Goal: Task Accomplishment & Management: Use online tool/utility

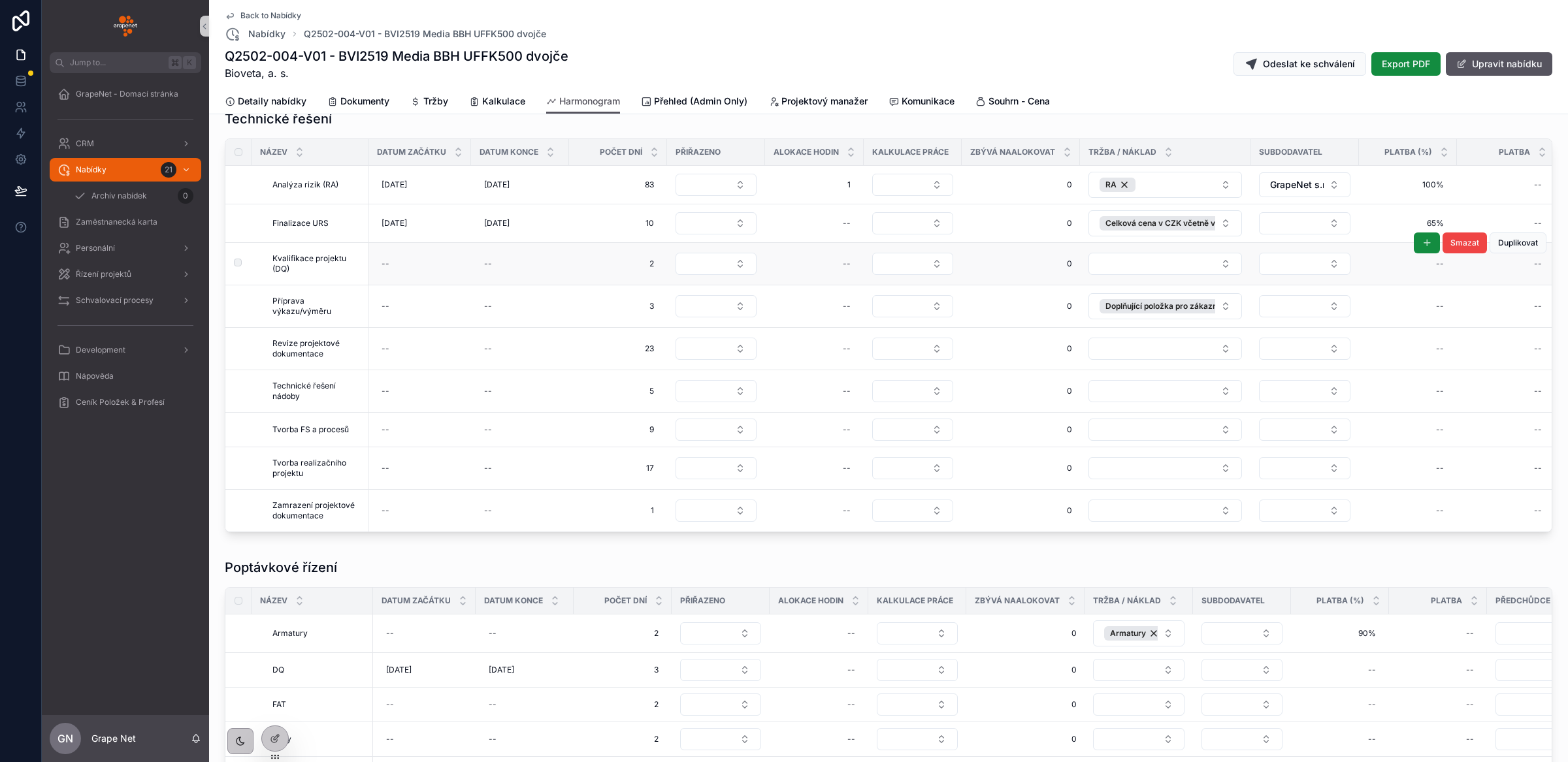
scroll to position [1105, 0]
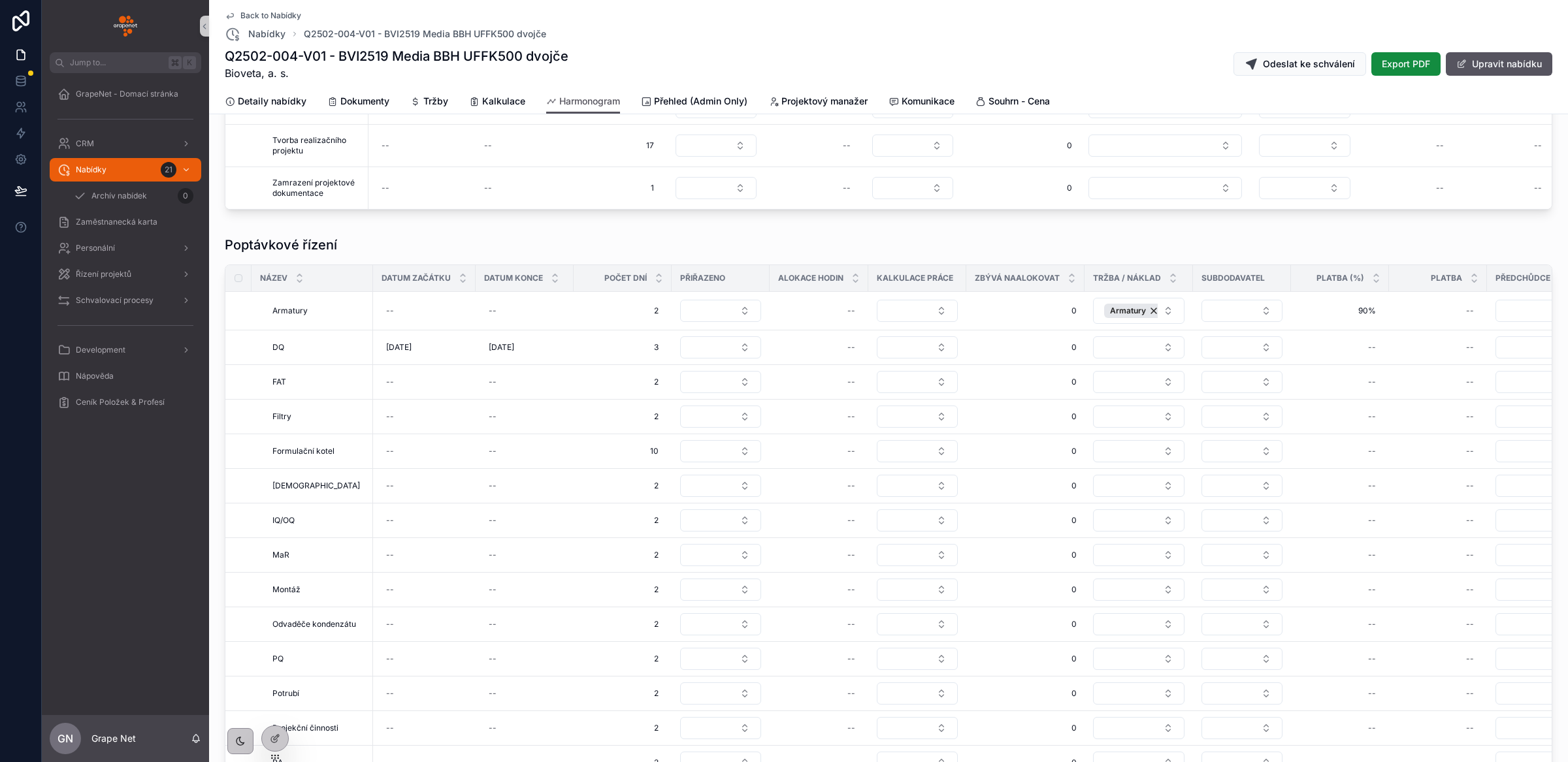
click at [572, 254] on div "Poptávkové řízení" at bounding box center [888, 244] width 1327 height 18
click at [276, 735] on icon at bounding box center [276, 737] width 5 height 5
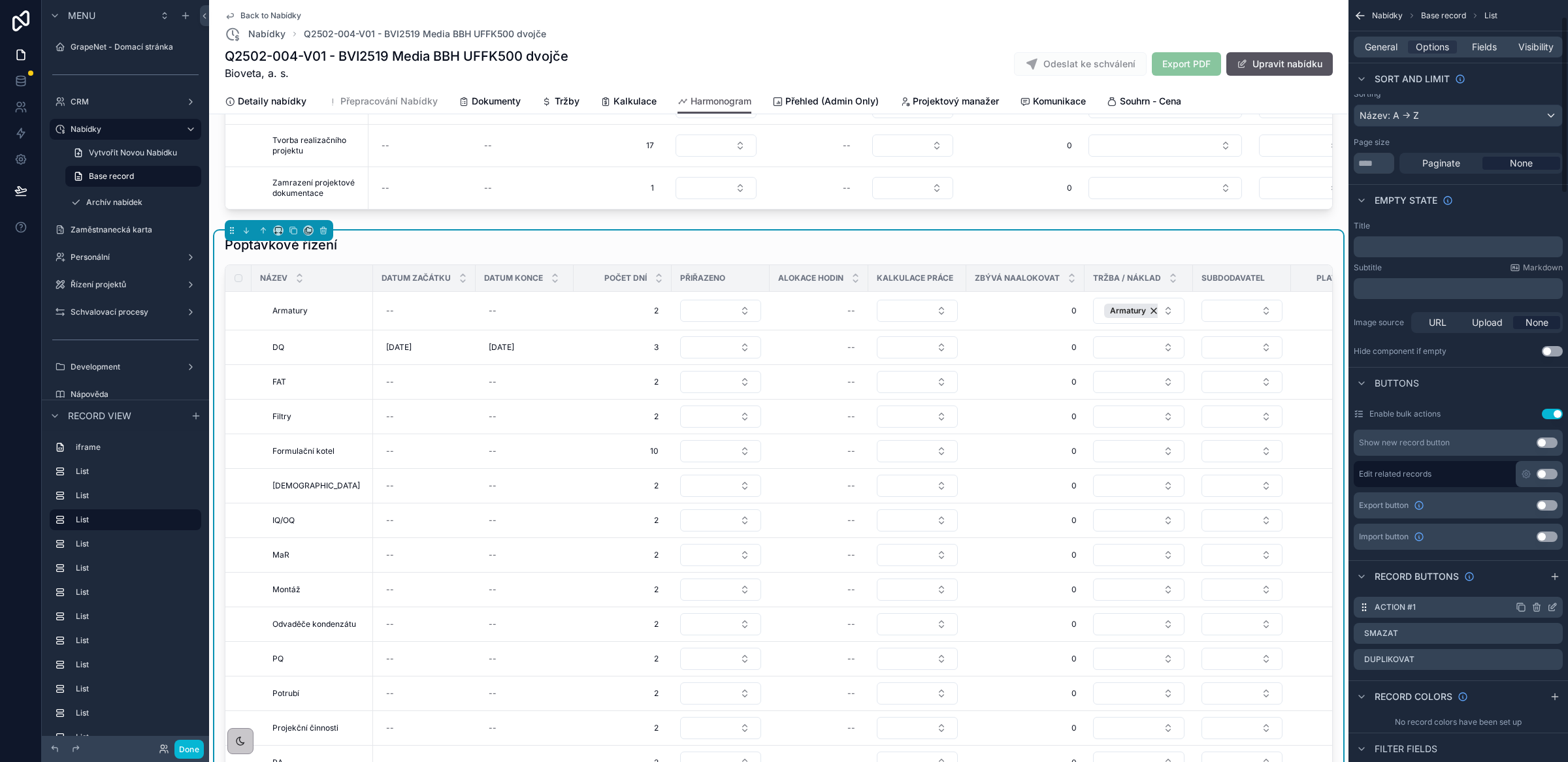
scroll to position [345, 0]
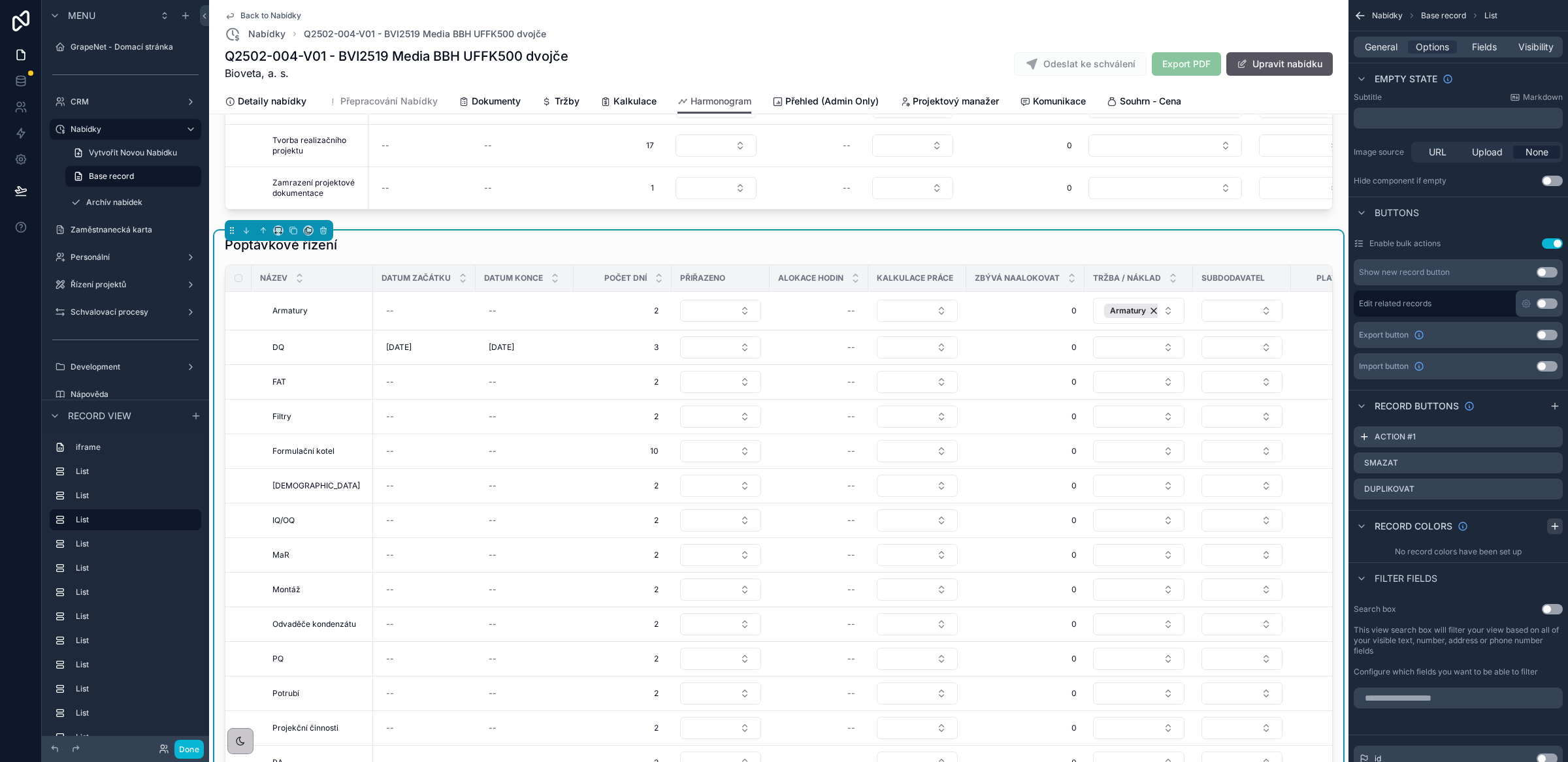
click at [1552, 528] on icon "scrollable content" at bounding box center [1555, 526] width 11 height 11
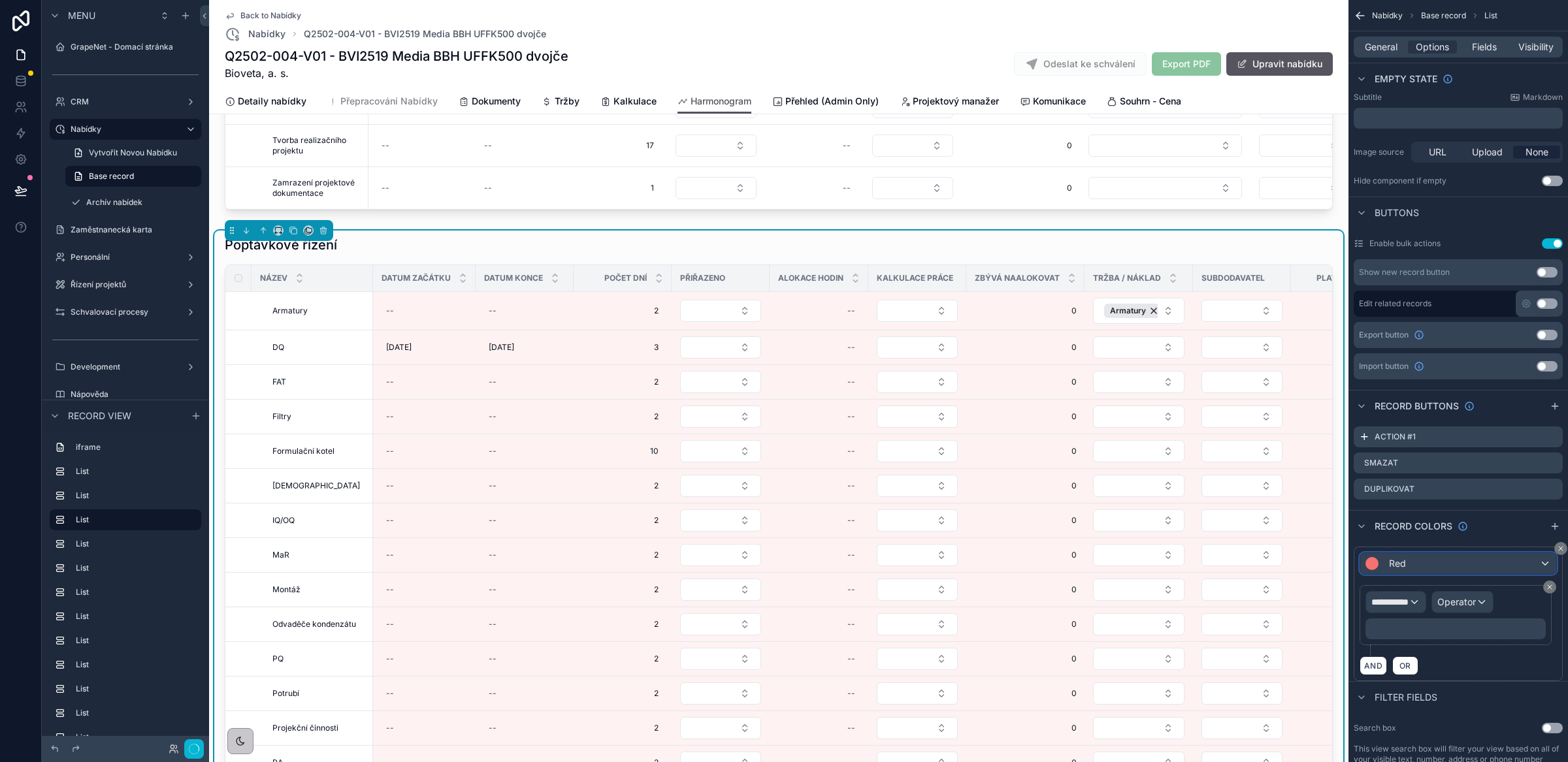
click at [1490, 572] on div "Red" at bounding box center [1458, 564] width 196 height 21
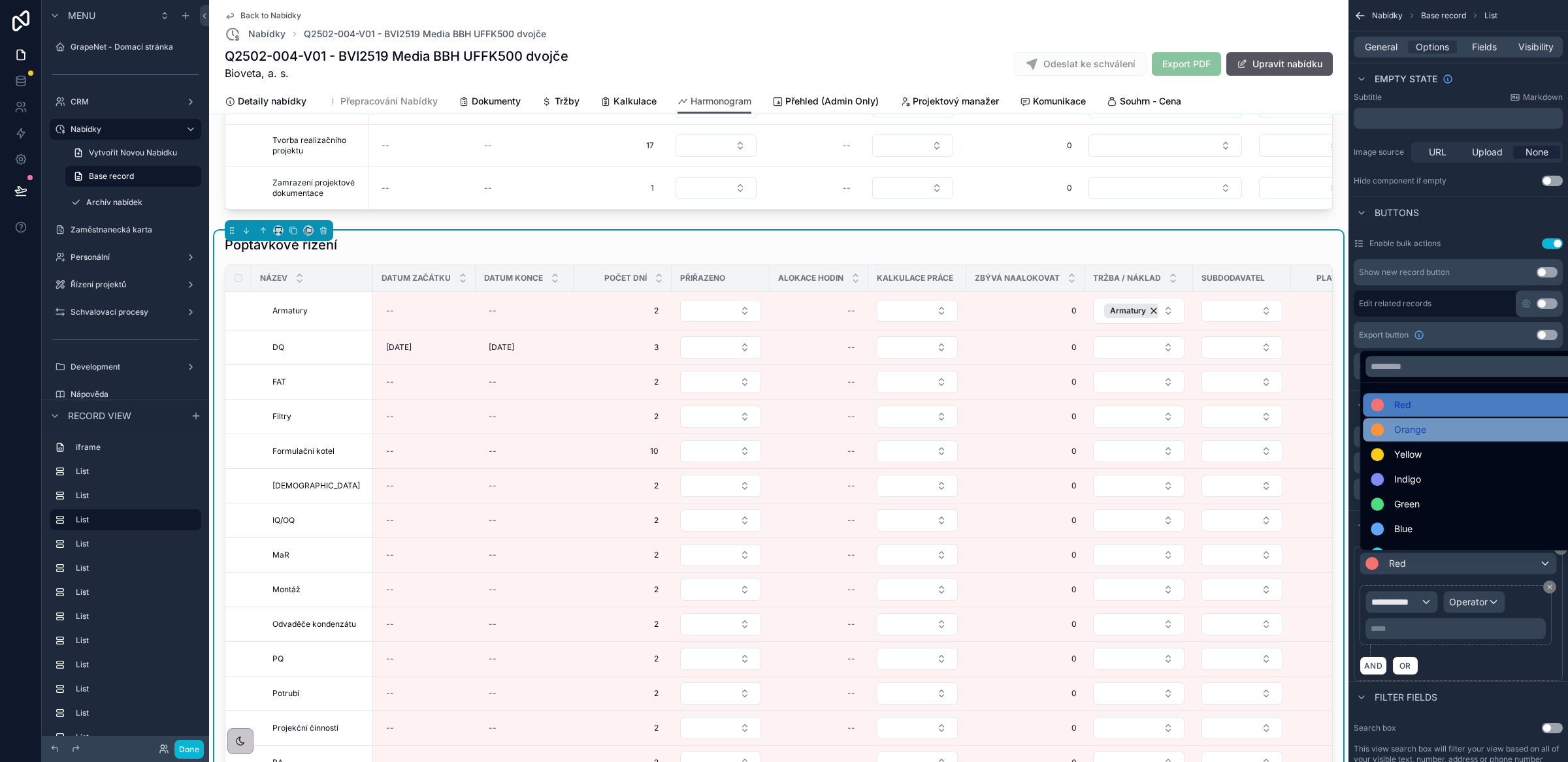
click at [1410, 435] on span "Orange" at bounding box center [1409, 429] width 32 height 15
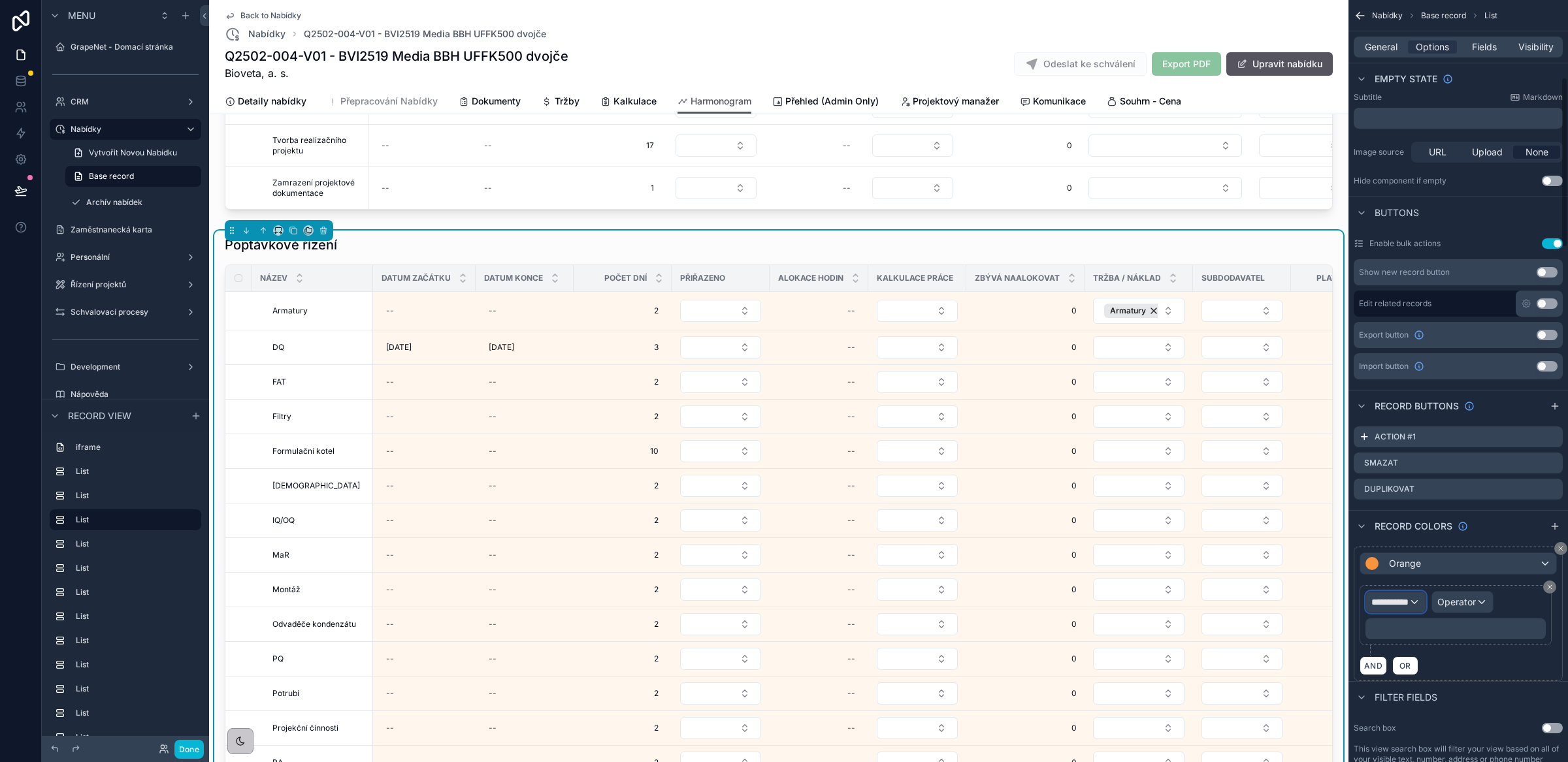
click at [1402, 602] on span "**********" at bounding box center [1390, 603] width 37 height 13
click at [1418, 676] on span "Row values" at bounding box center [1400, 673] width 48 height 15
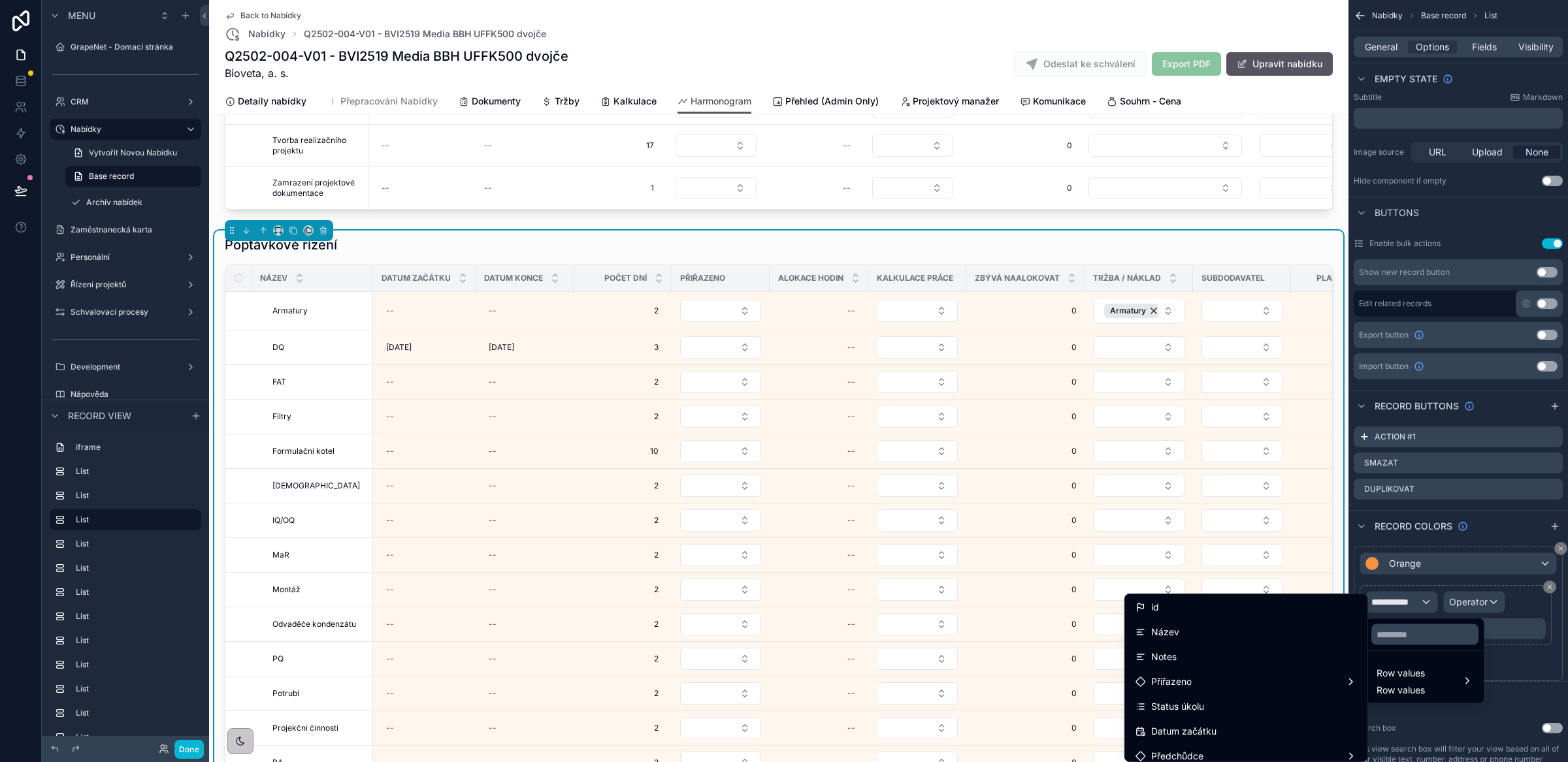
scroll to position [0, 0]
click at [1377, 54] on div "scrollable content" at bounding box center [784, 381] width 1568 height 762
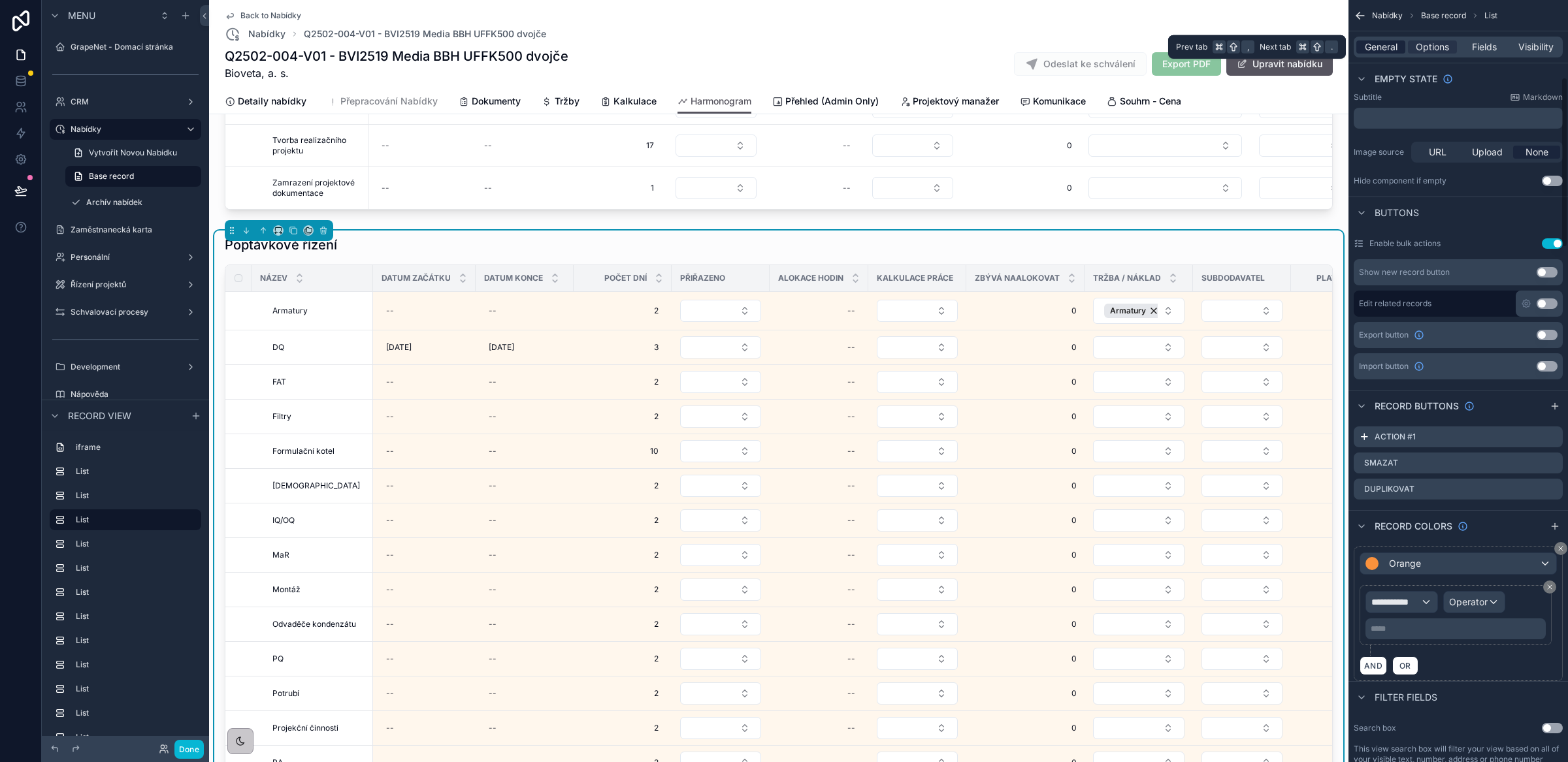
click at [1377, 47] on span "General" at bounding box center [1381, 47] width 33 height 13
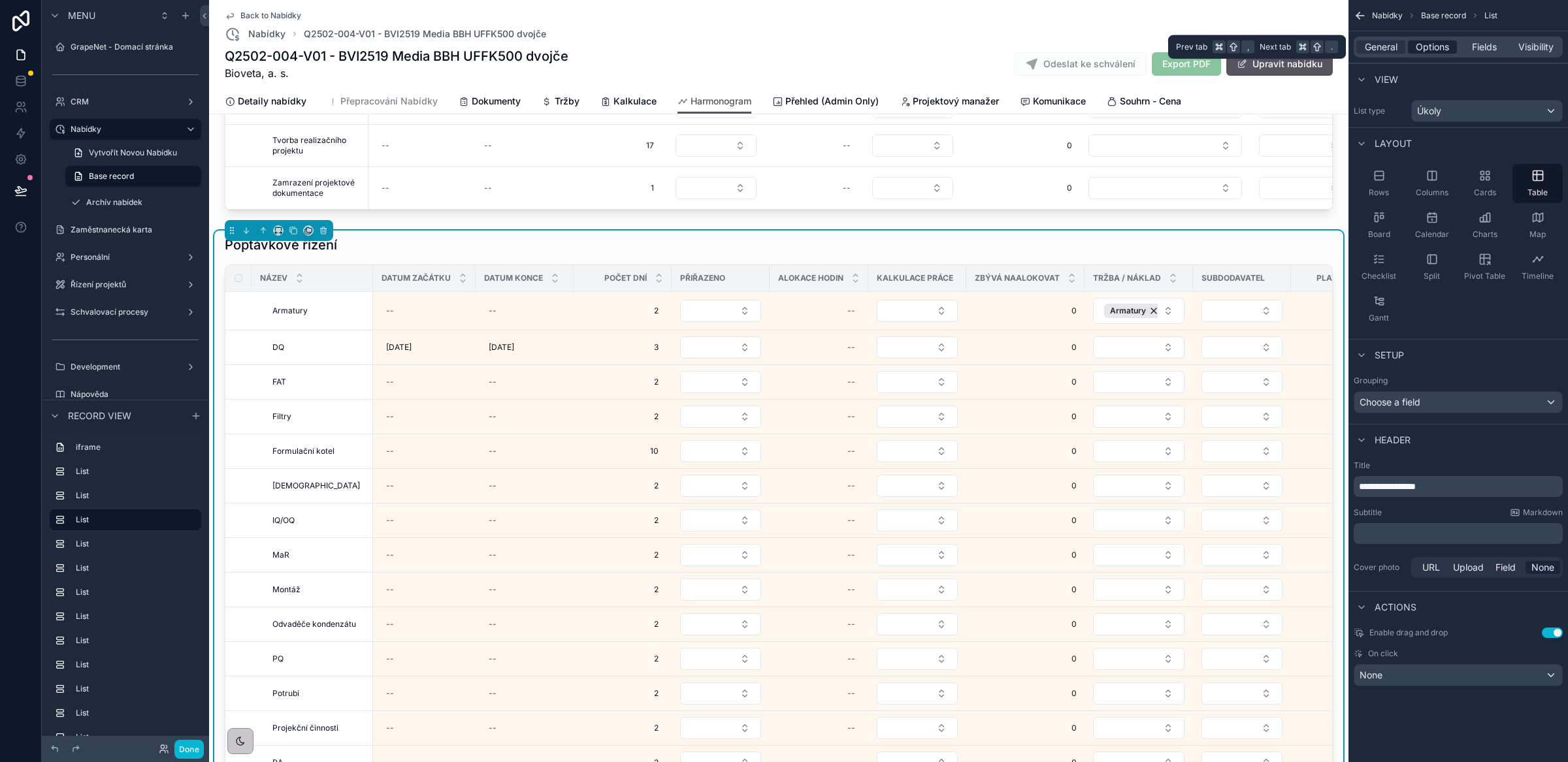
click at [1422, 47] on span "Options" at bounding box center [1432, 47] width 34 height 13
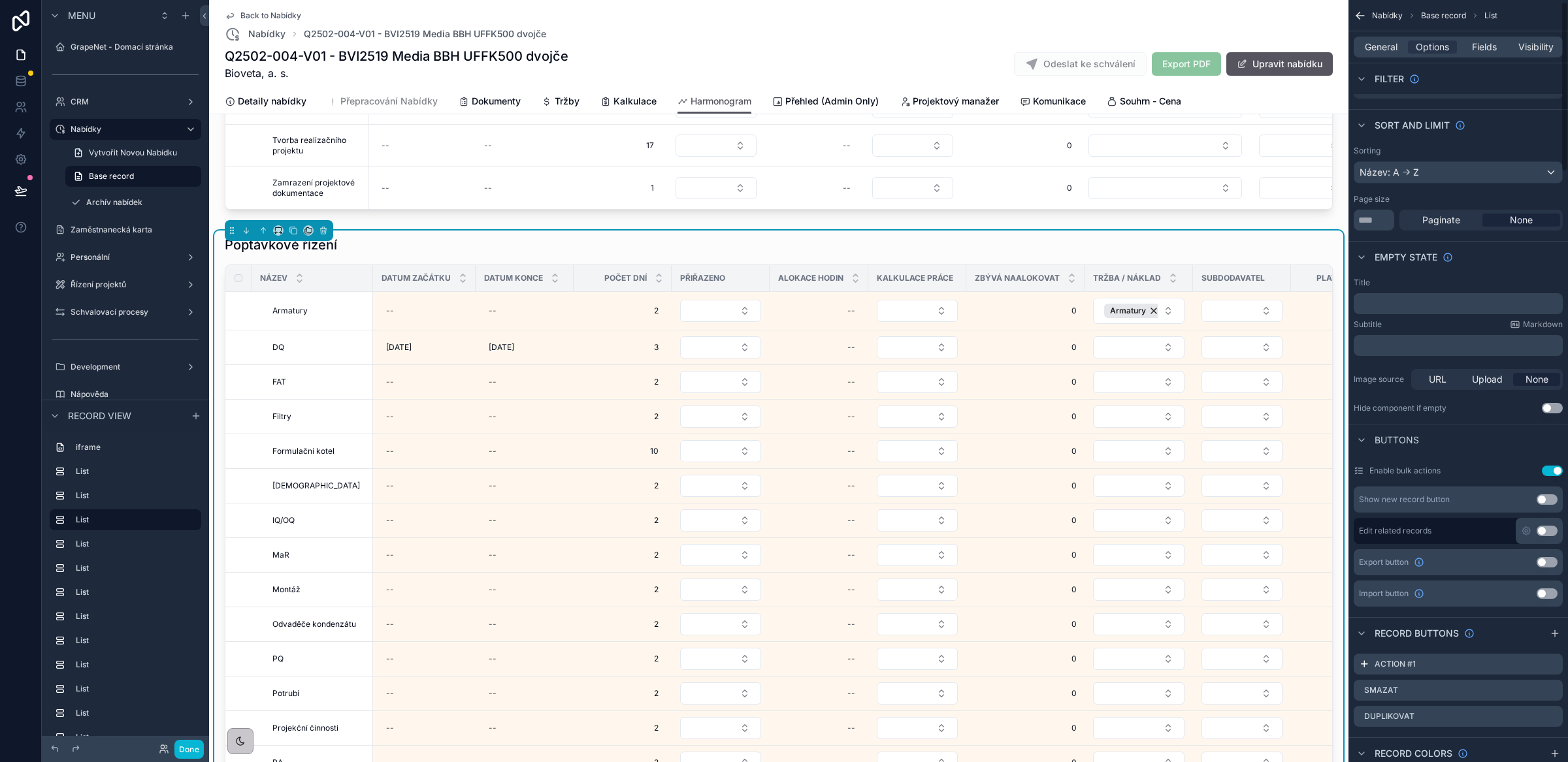
scroll to position [315, 0]
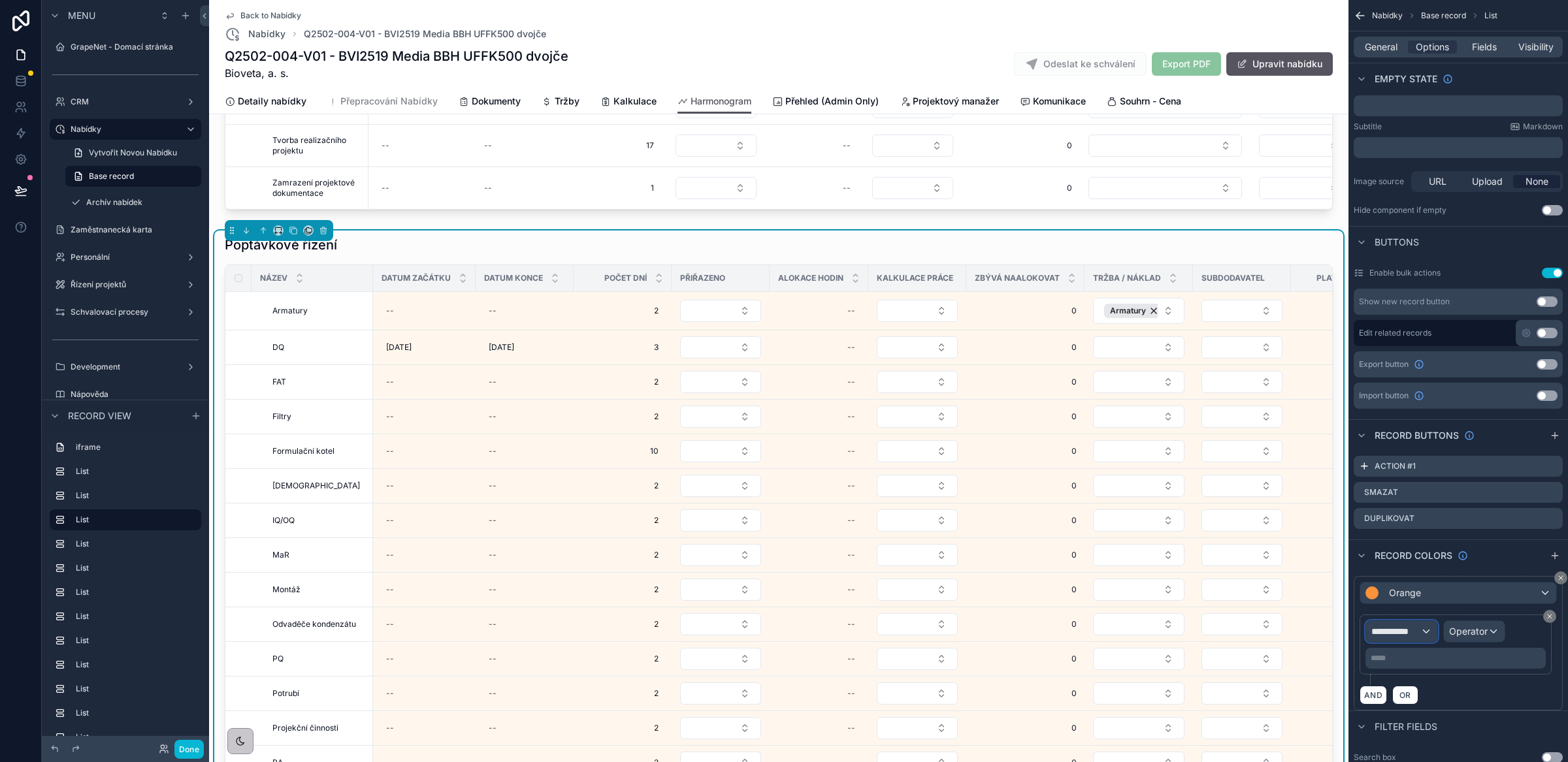
click at [1401, 633] on span "**********" at bounding box center [1395, 632] width 49 height 13
click at [1408, 667] on input "text" at bounding box center [1425, 664] width 107 height 21
type input "*"
click at [1419, 708] on span "Row values" at bounding box center [1400, 703] width 48 height 15
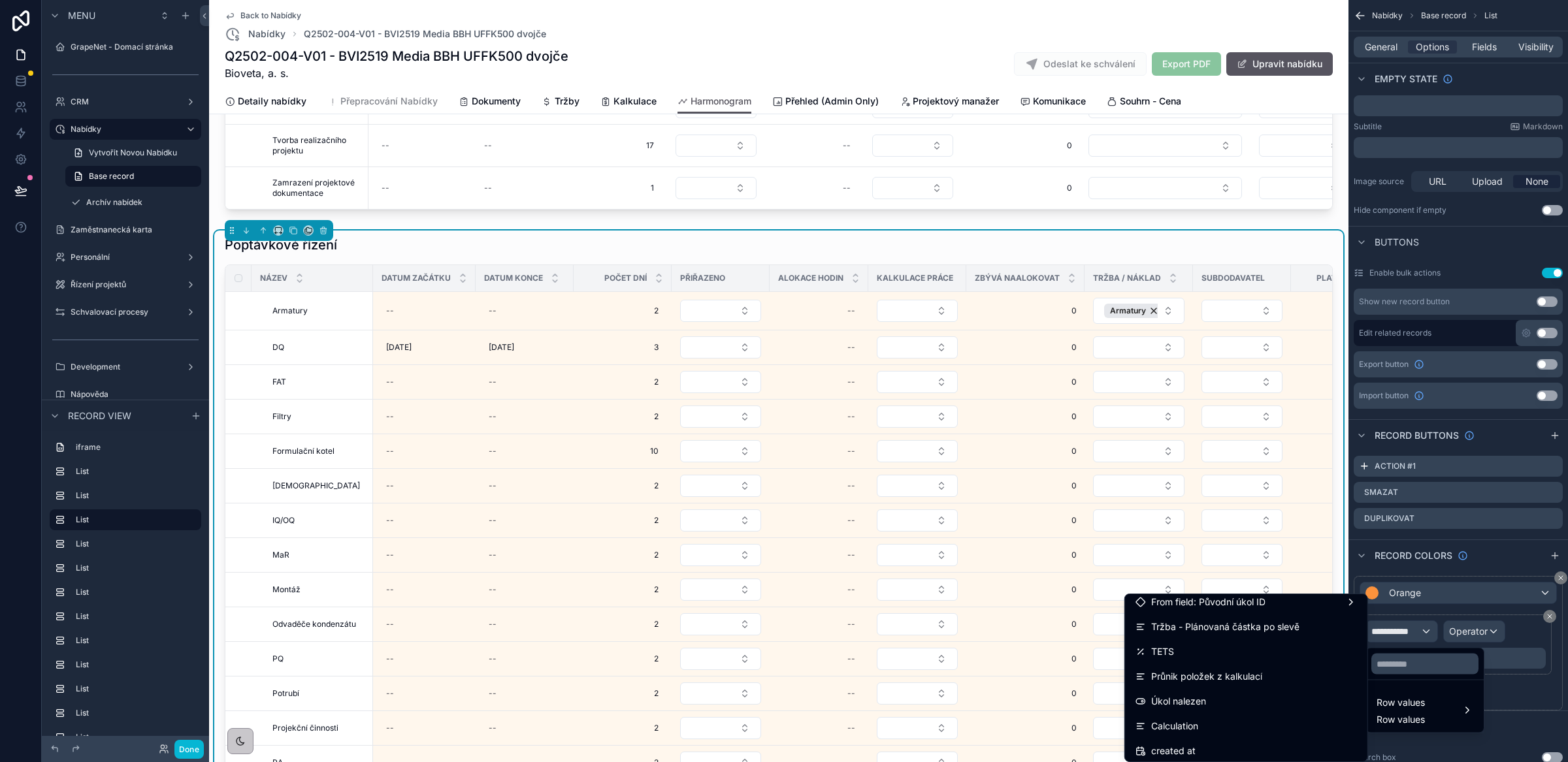
scroll to position [1373, 0]
click at [1187, 697] on span "Úkol nalezen" at bounding box center [1178, 701] width 55 height 15
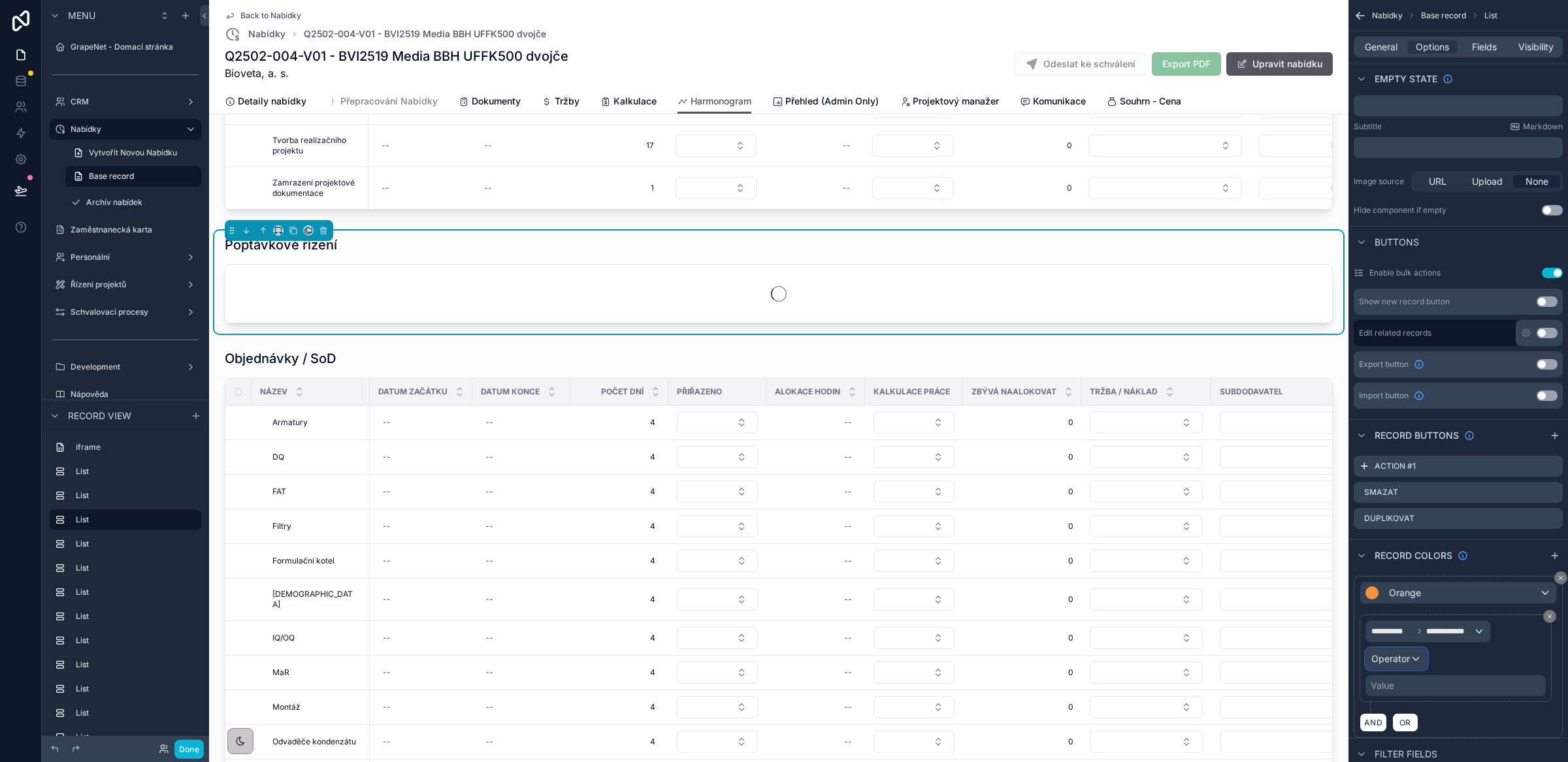
click at [1406, 664] on span "Operator" at bounding box center [1391, 659] width 38 height 12
click at [1395, 635] on span "Is false" at bounding box center [1391, 633] width 30 height 15
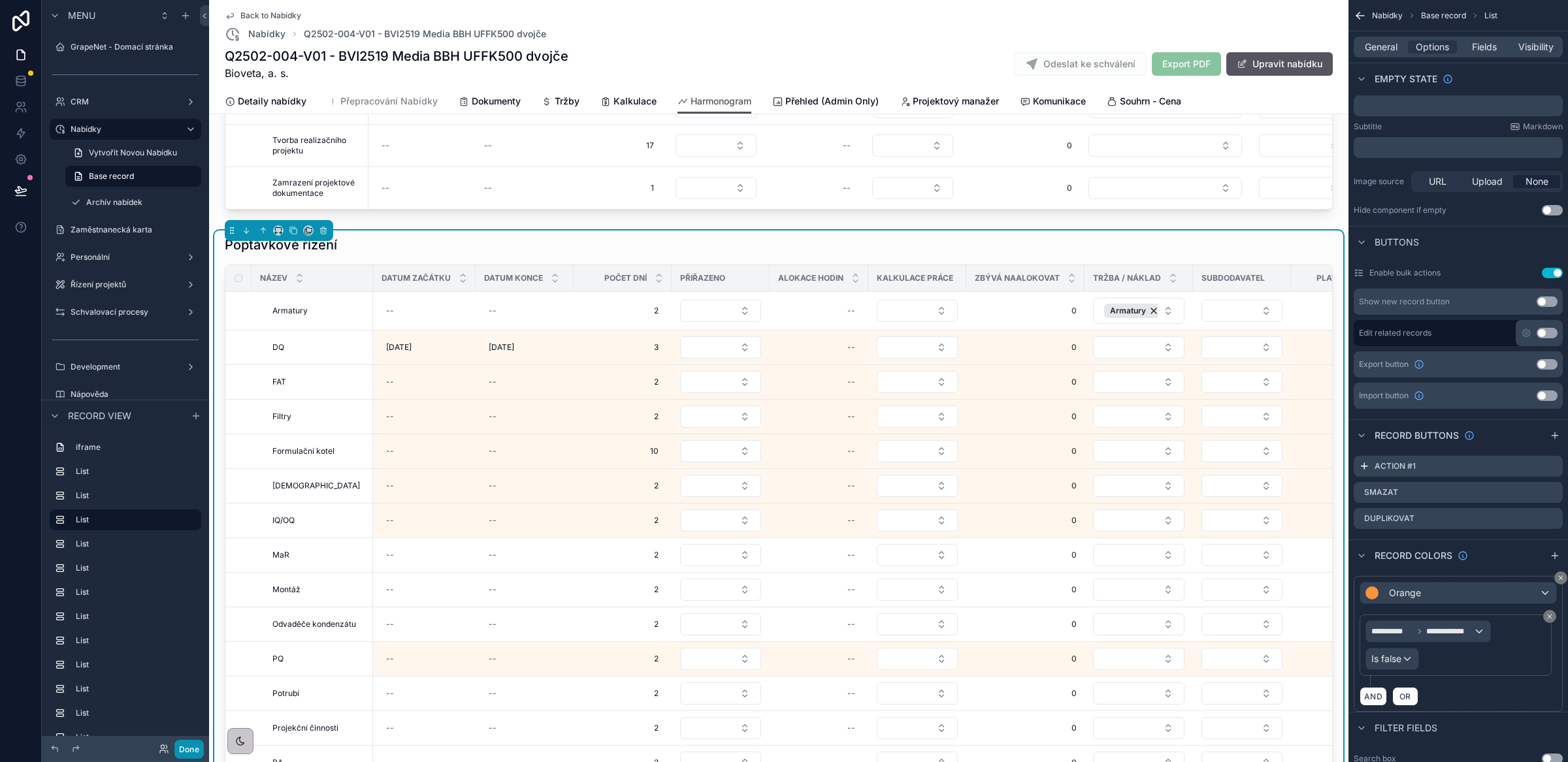
click at [190, 750] on button "Done" at bounding box center [189, 750] width 30 height 19
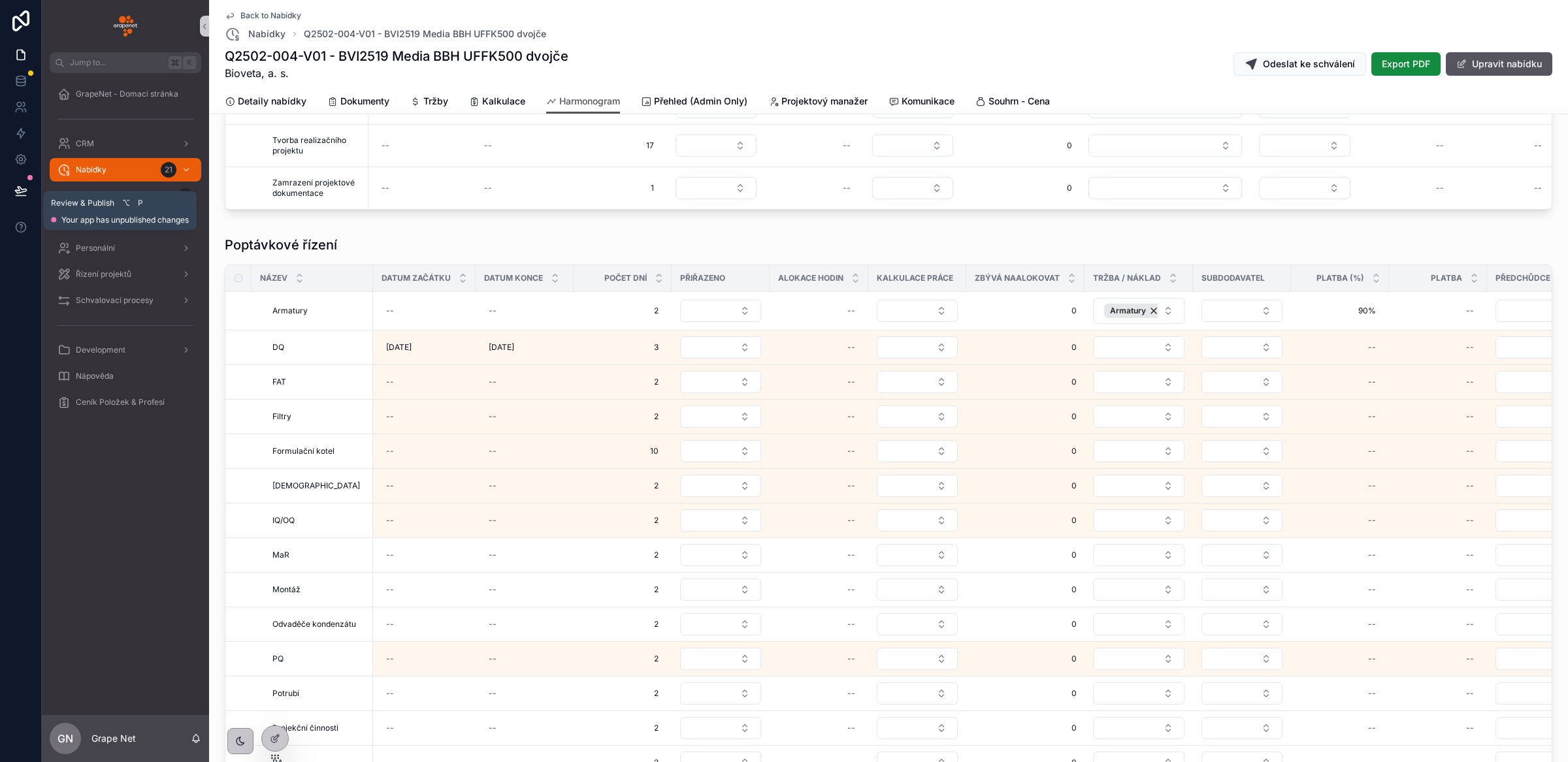
click at [19, 196] on icon at bounding box center [20, 196] width 10 height 0
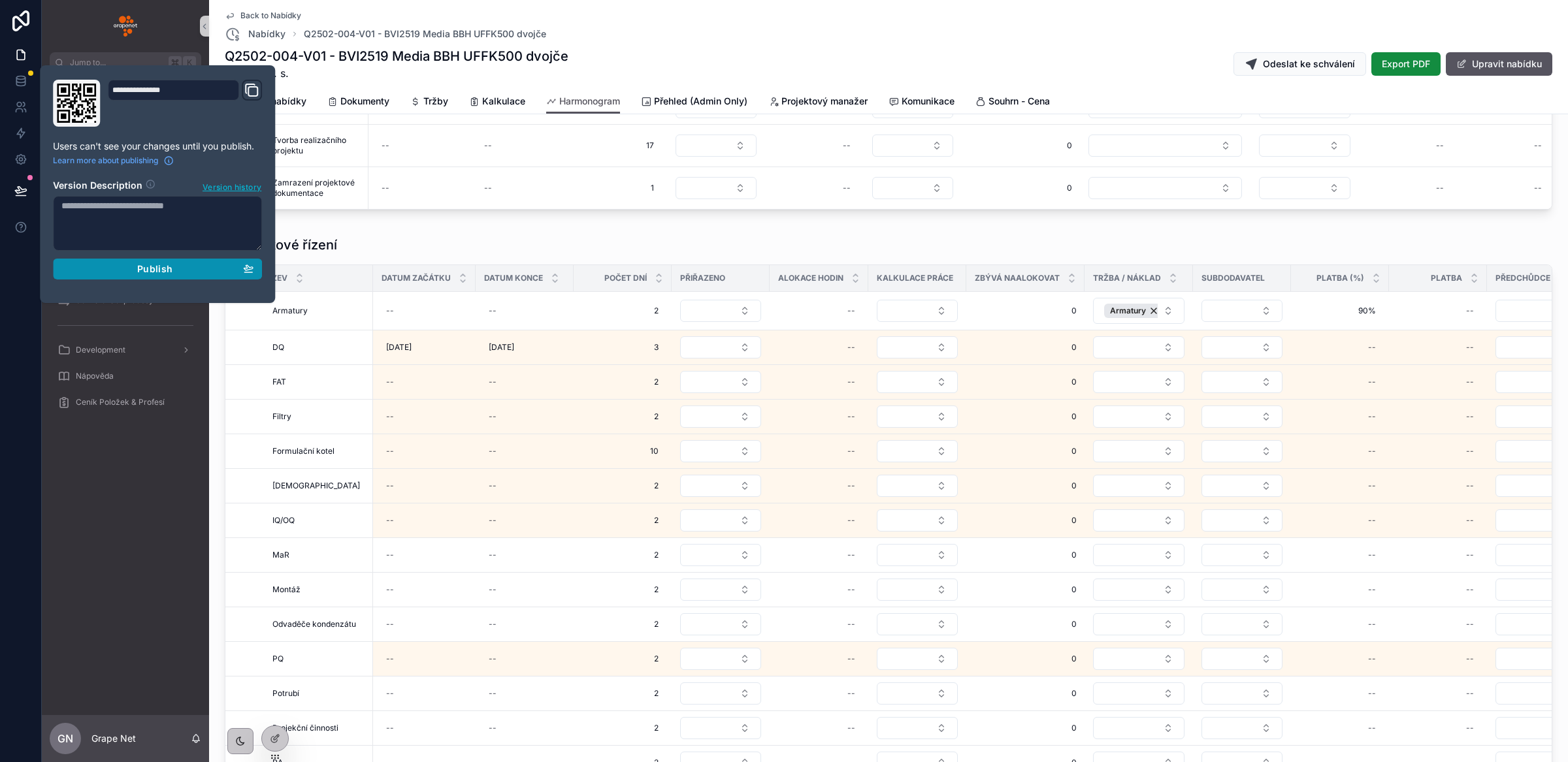
click at [233, 270] on div "Publish" at bounding box center [157, 269] width 192 height 12
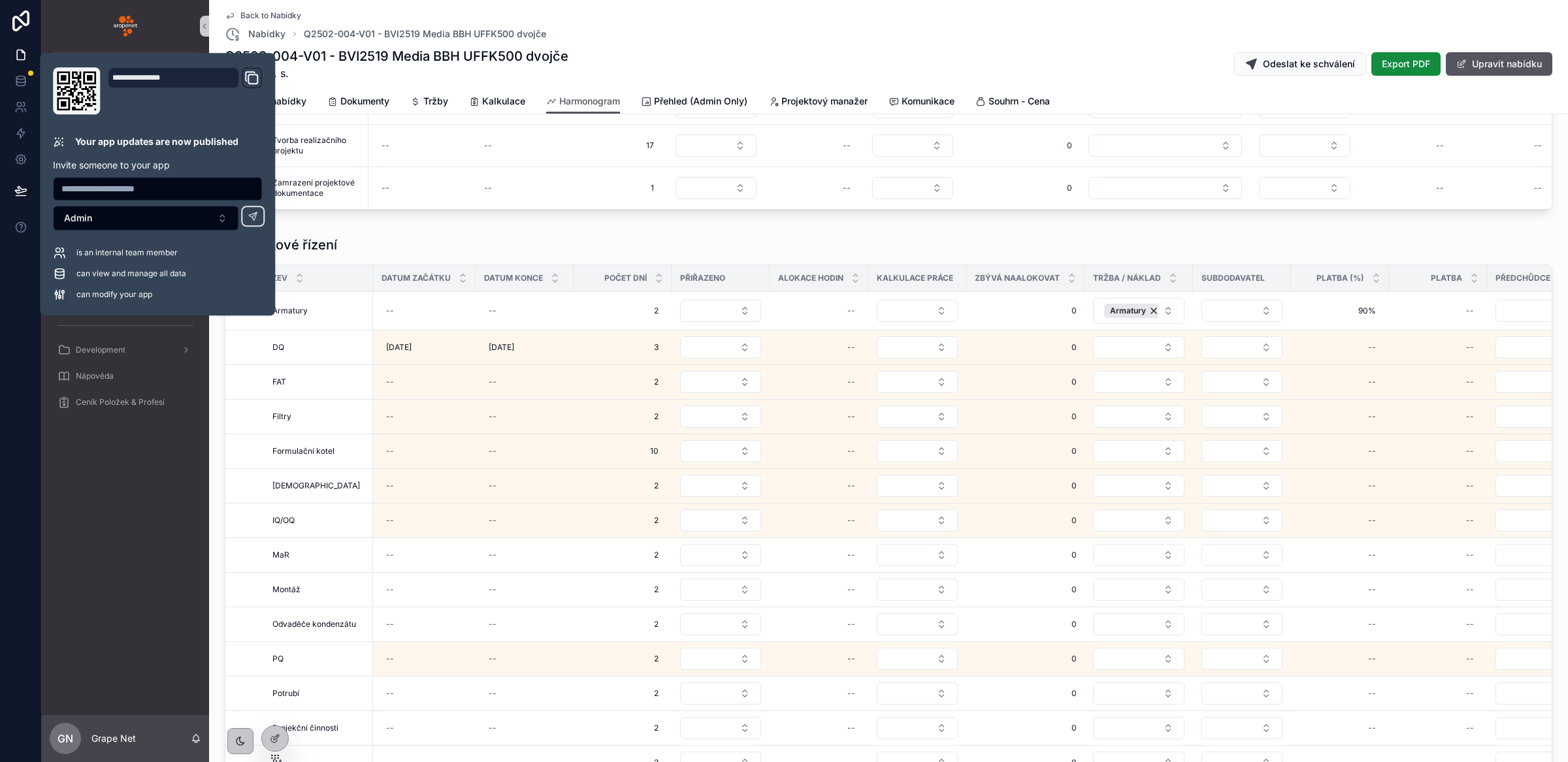
click at [215, 485] on div "Poptávkové řízení Název Datum začátku Datum konce Počet dní Přiřazeno Alokace h…" at bounding box center [888, 540] width 1349 height 617
click at [218, 485] on div "Poptávkové řízení Název Datum začátku Datum konce Počet dní Přiřazeno Alokace h…" at bounding box center [888, 540] width 1349 height 617
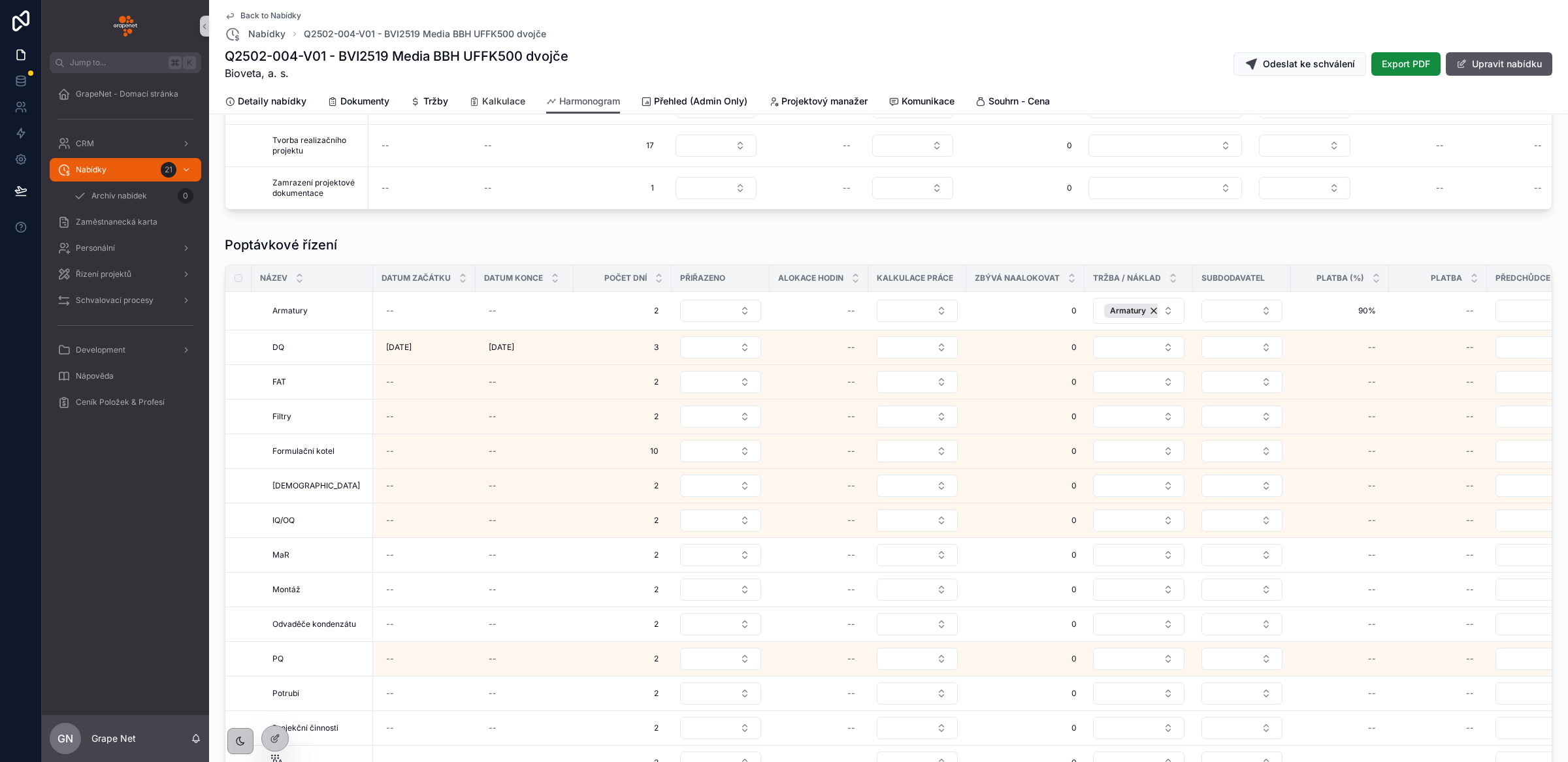
click at [494, 104] on span "Kalkulace" at bounding box center [503, 102] width 43 height 13
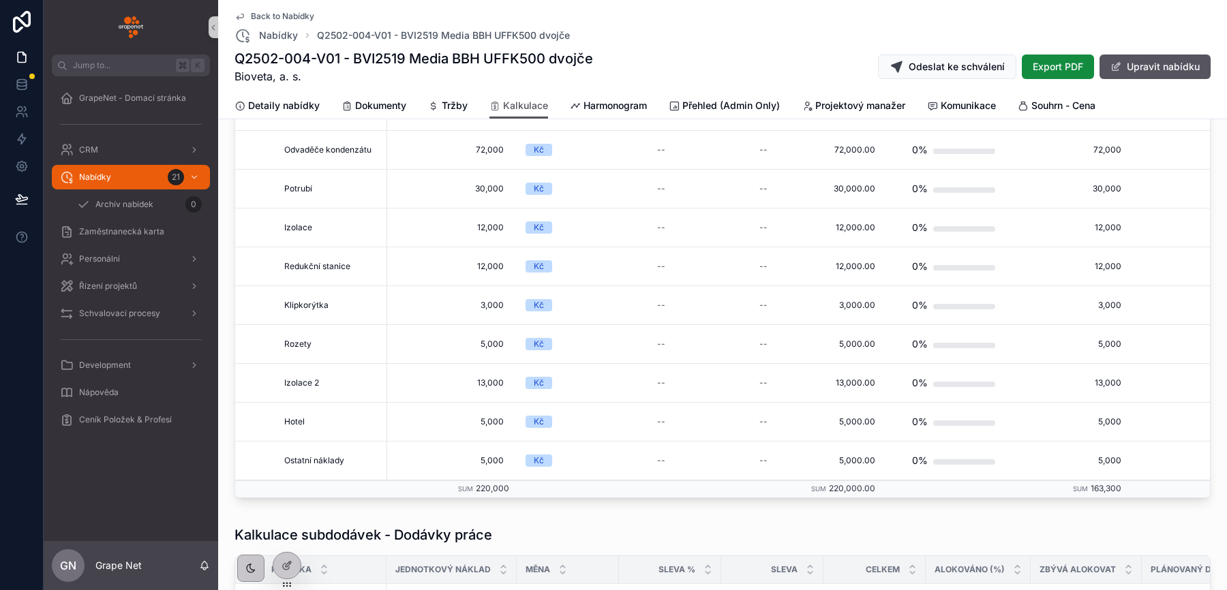
scroll to position [104, 0]
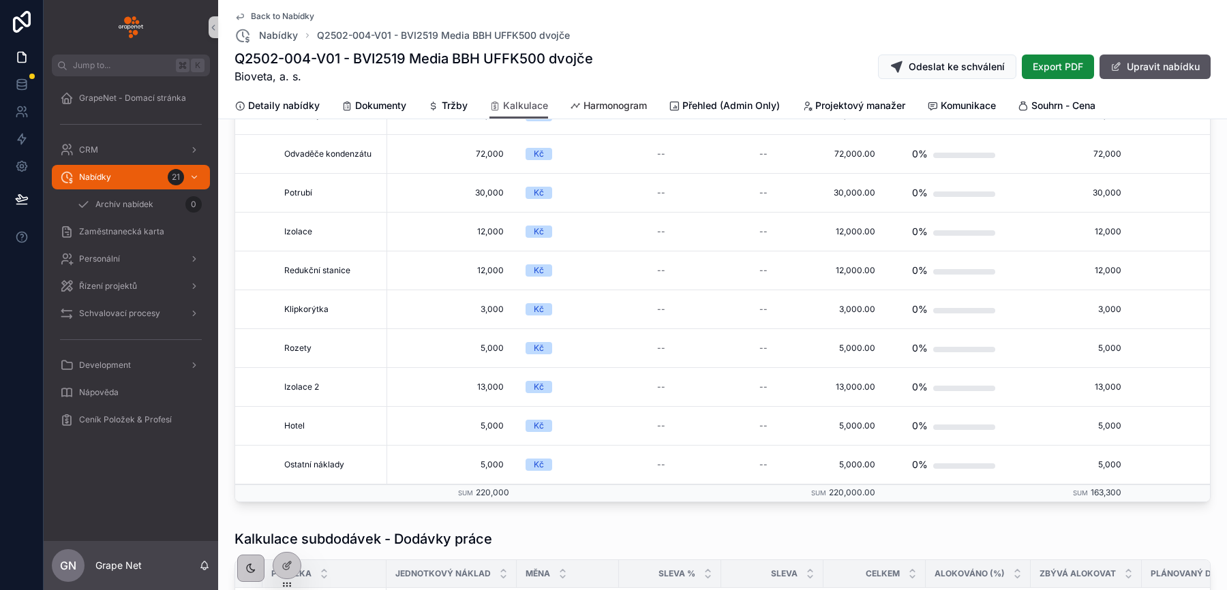
click at [610, 110] on span "Harmonogram" at bounding box center [614, 106] width 63 height 14
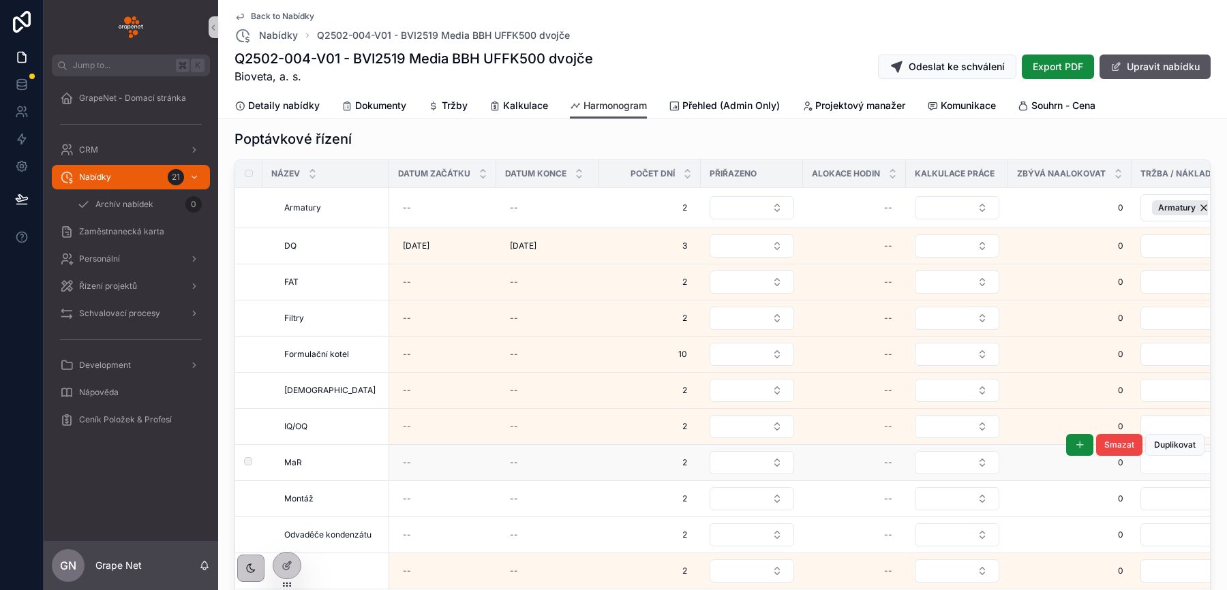
scroll to position [119, 0]
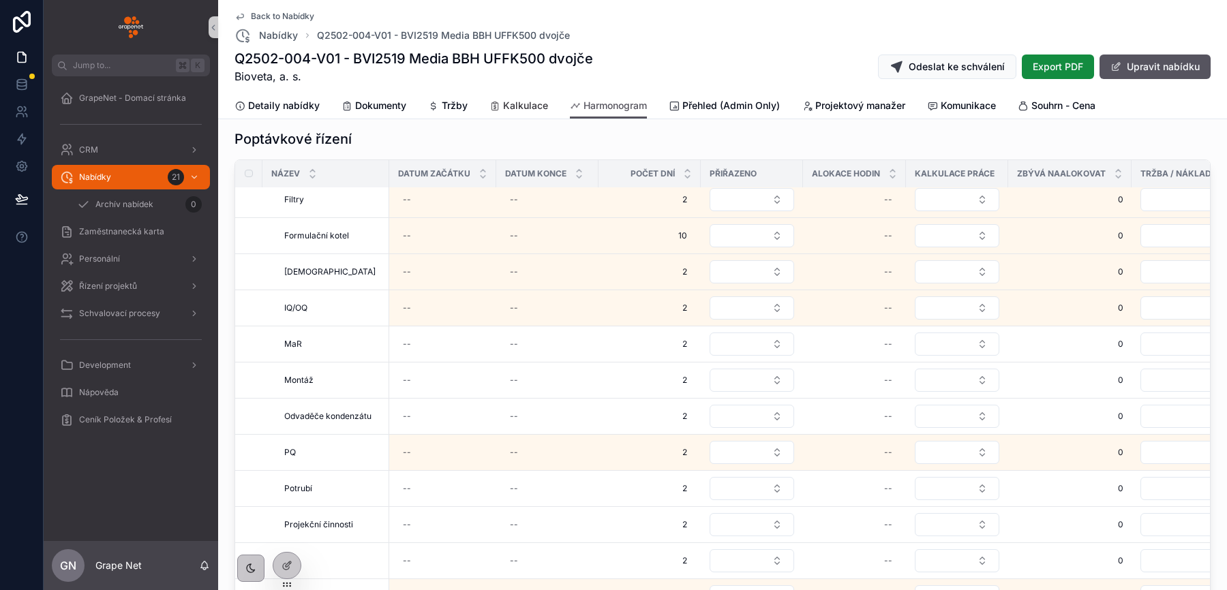
click at [530, 106] on span "Kalkulace" at bounding box center [525, 106] width 45 height 14
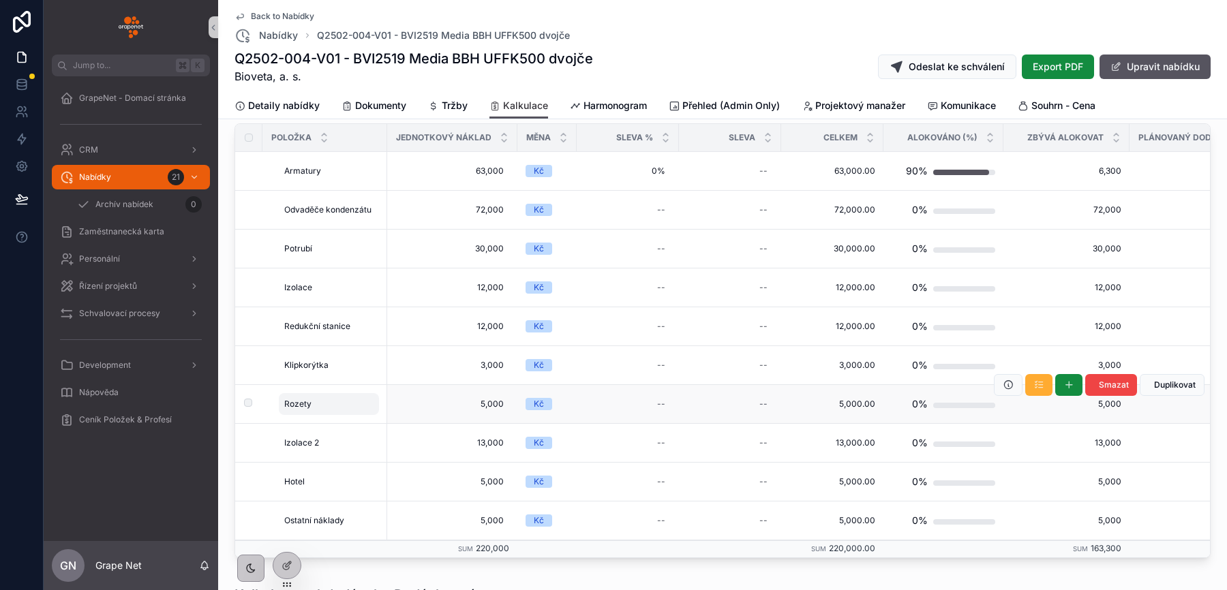
scroll to position [7, 0]
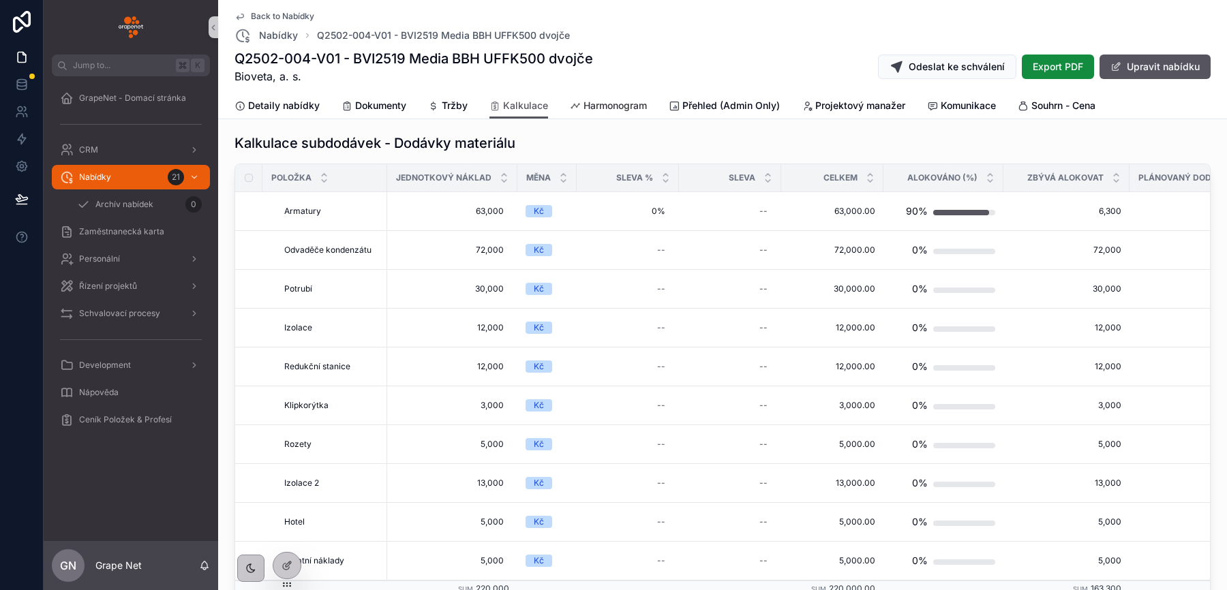
click at [621, 108] on span "Harmonogram" at bounding box center [614, 106] width 63 height 14
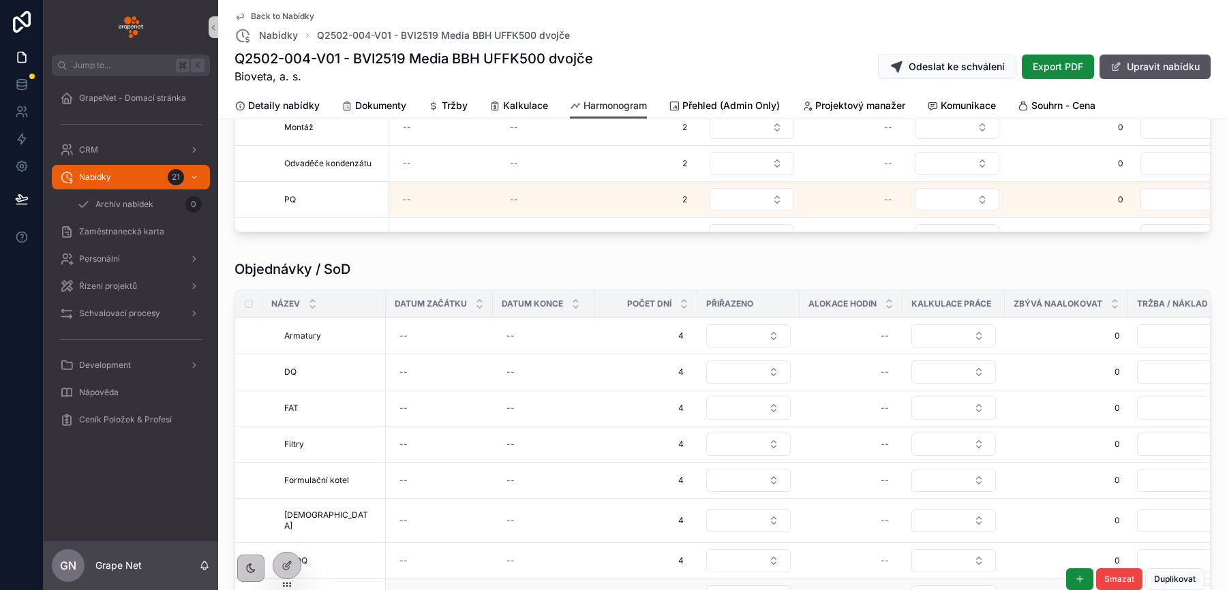
scroll to position [1715, 0]
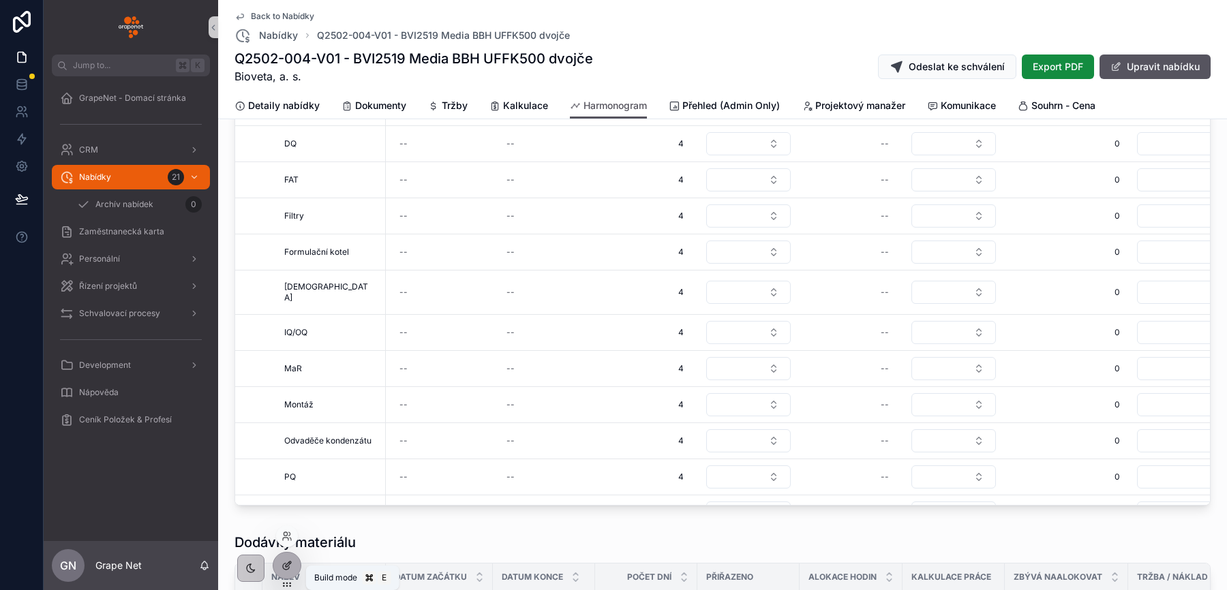
click at [290, 558] on div at bounding box center [286, 566] width 27 height 26
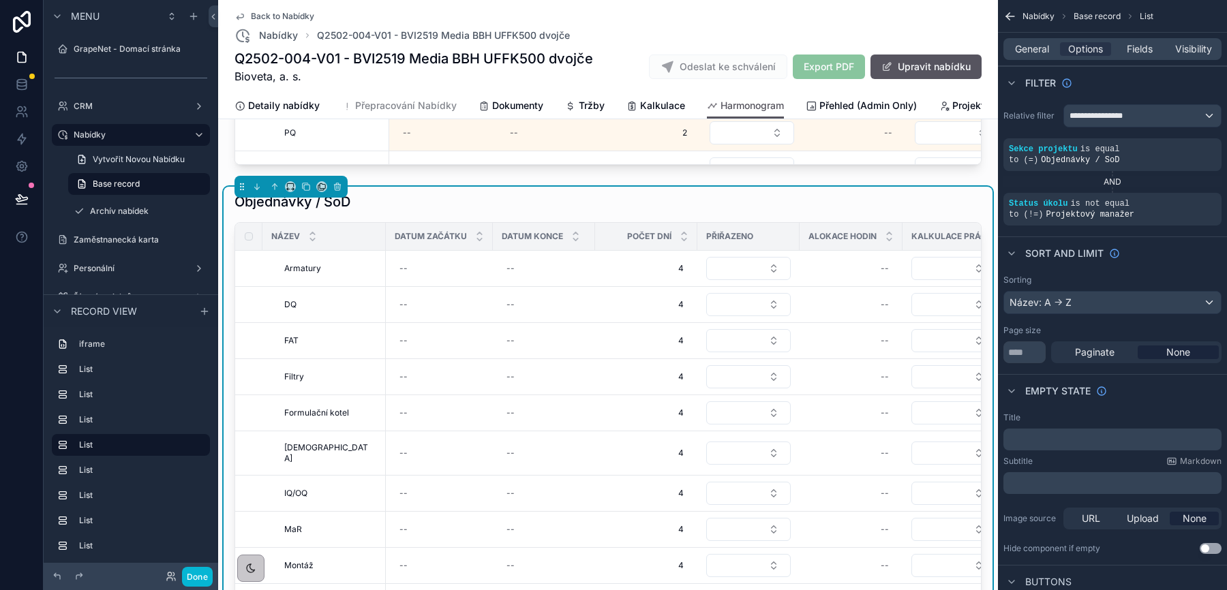
scroll to position [485, 0]
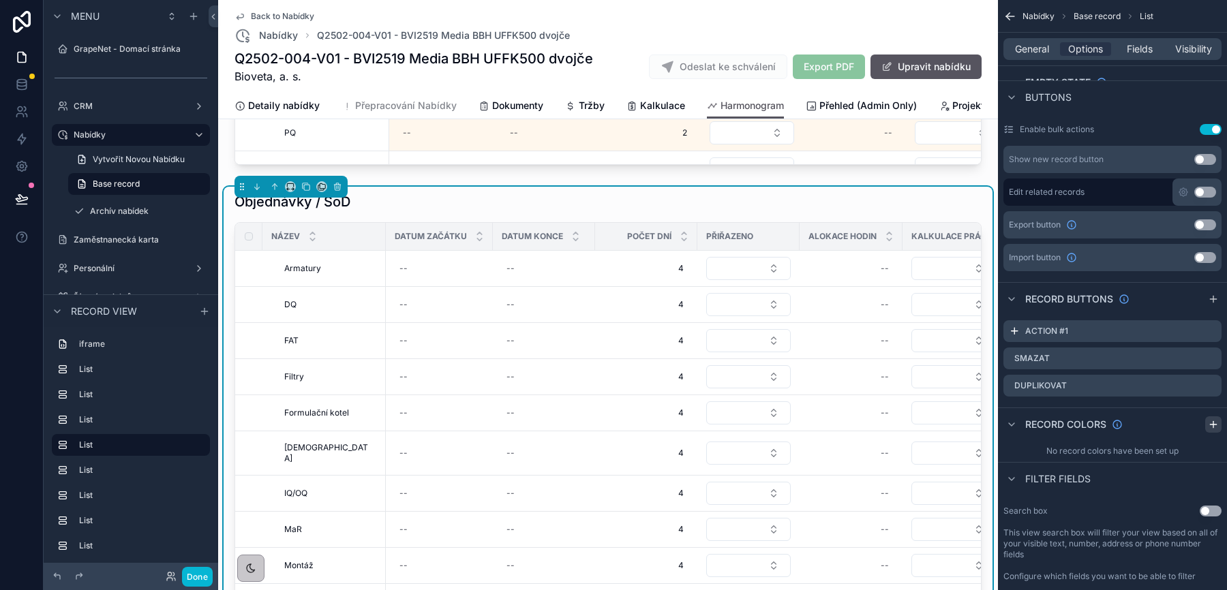
click at [1213, 423] on icon "scrollable content" at bounding box center [1213, 424] width 0 height 6
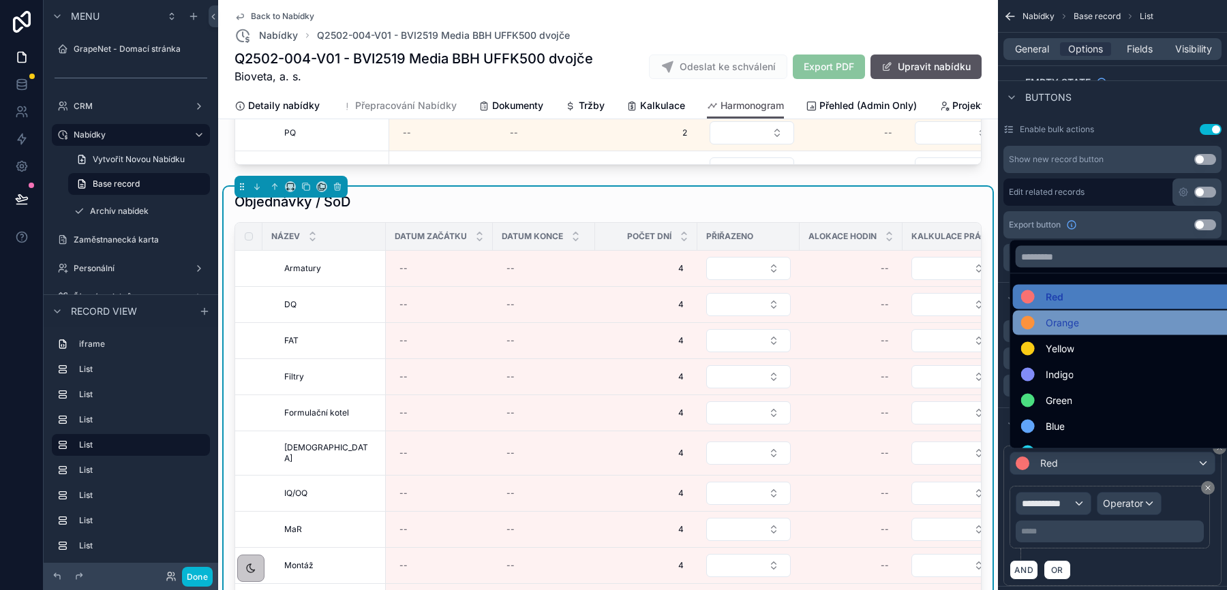
click at [1059, 323] on span "Orange" at bounding box center [1061, 323] width 33 height 16
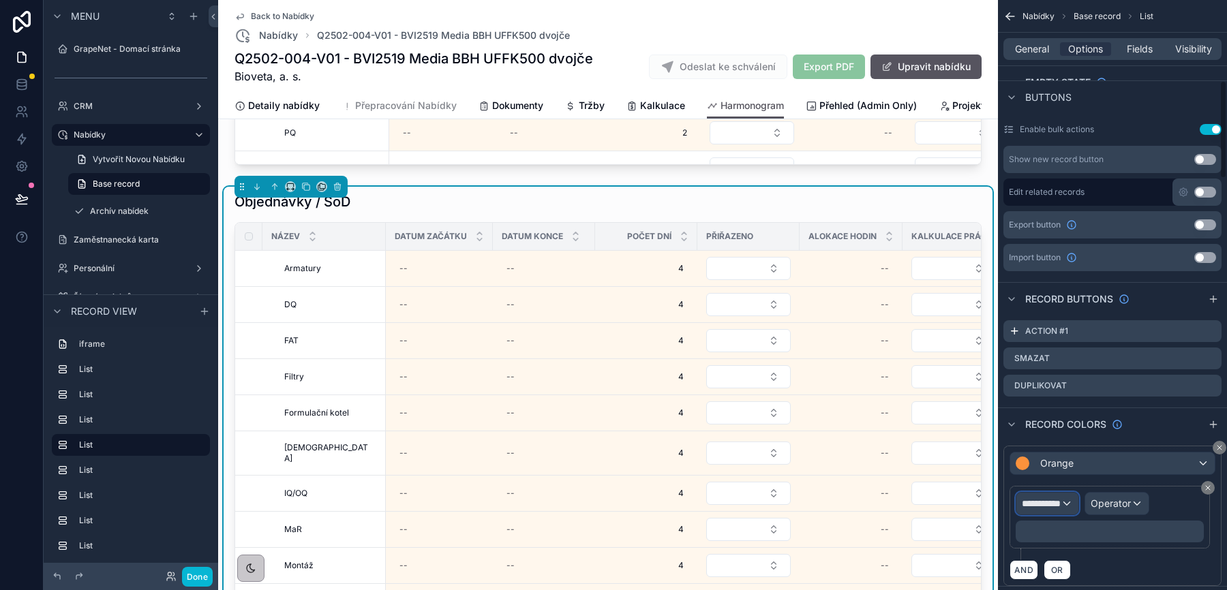
click at [1060, 500] on span "**********" at bounding box center [1041, 504] width 39 height 14
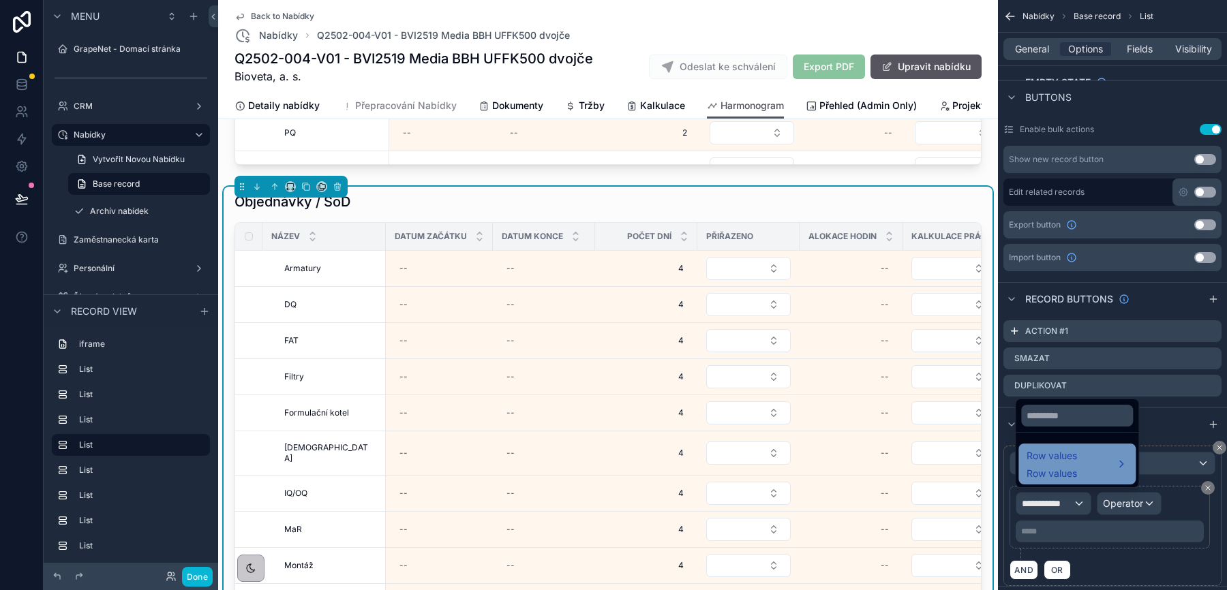
click at [1051, 463] on span "Row values" at bounding box center [1051, 456] width 50 height 16
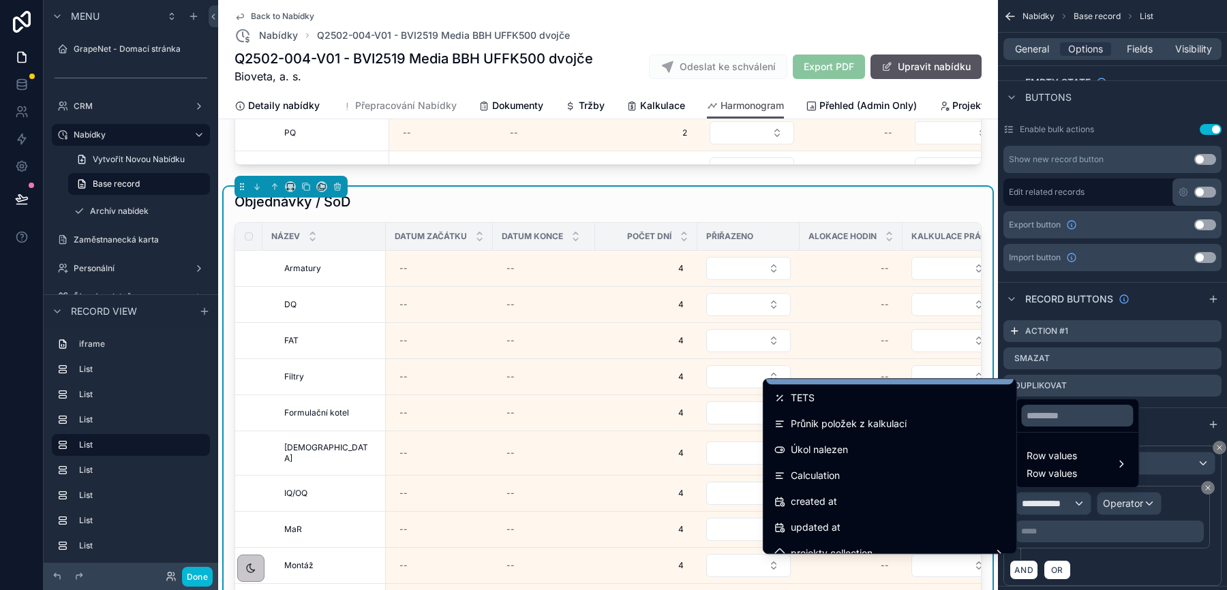
scroll to position [1474, 0]
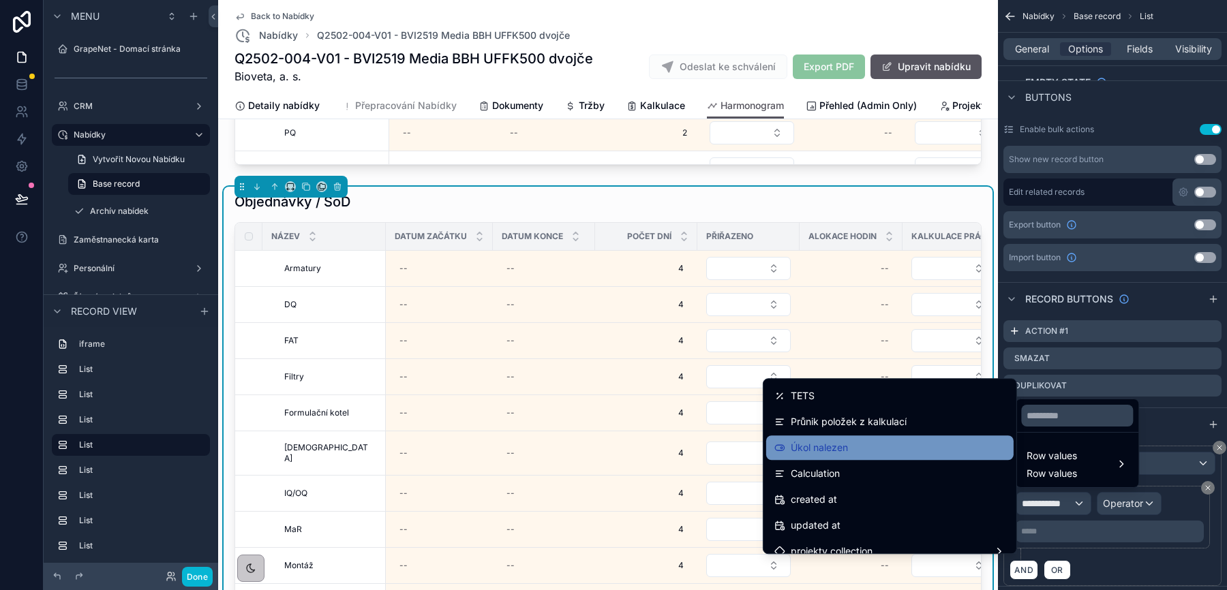
click at [876, 450] on div "Úkol nalezen" at bounding box center [889, 448] width 231 height 16
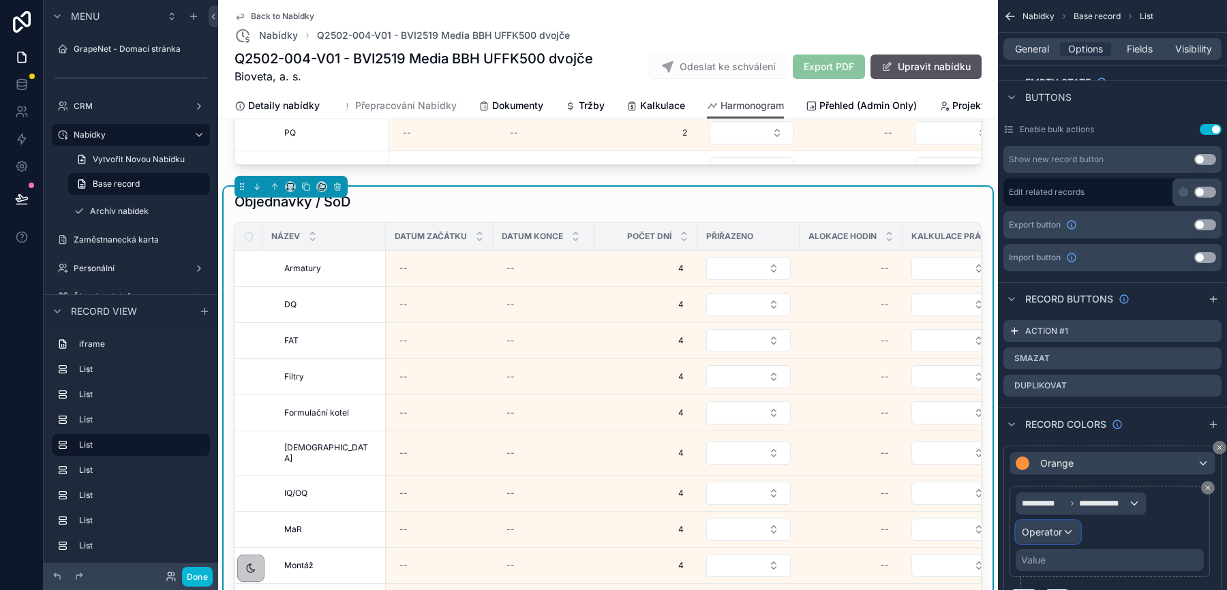
click at [1045, 528] on span "Operator" at bounding box center [1042, 532] width 40 height 12
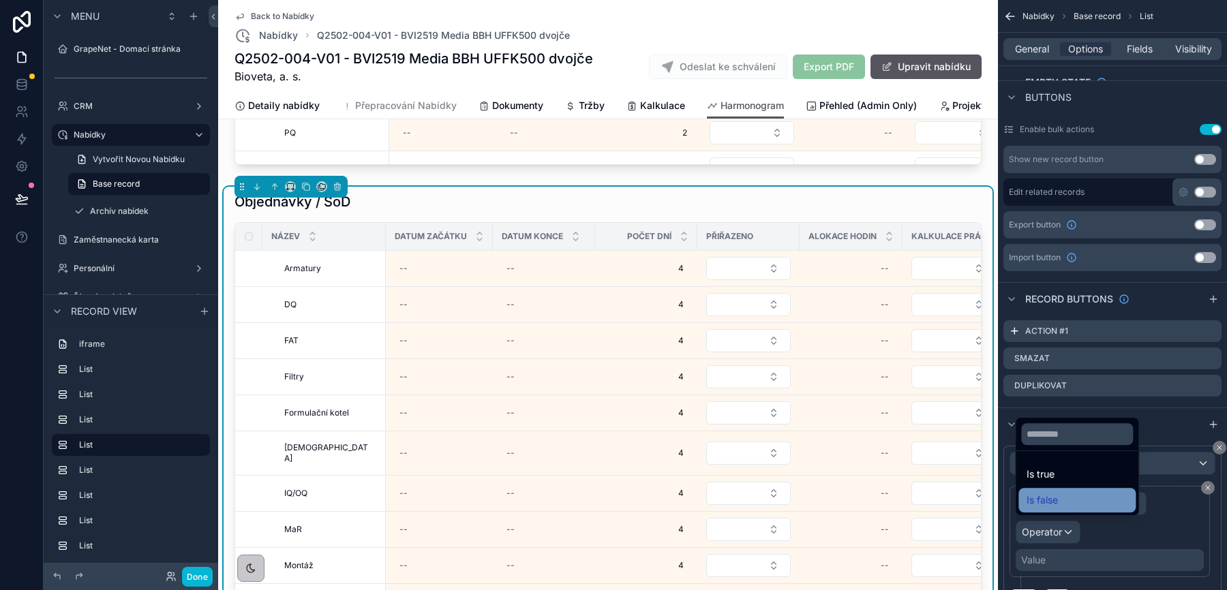
click at [1050, 507] on span "Is false" at bounding box center [1041, 500] width 31 height 16
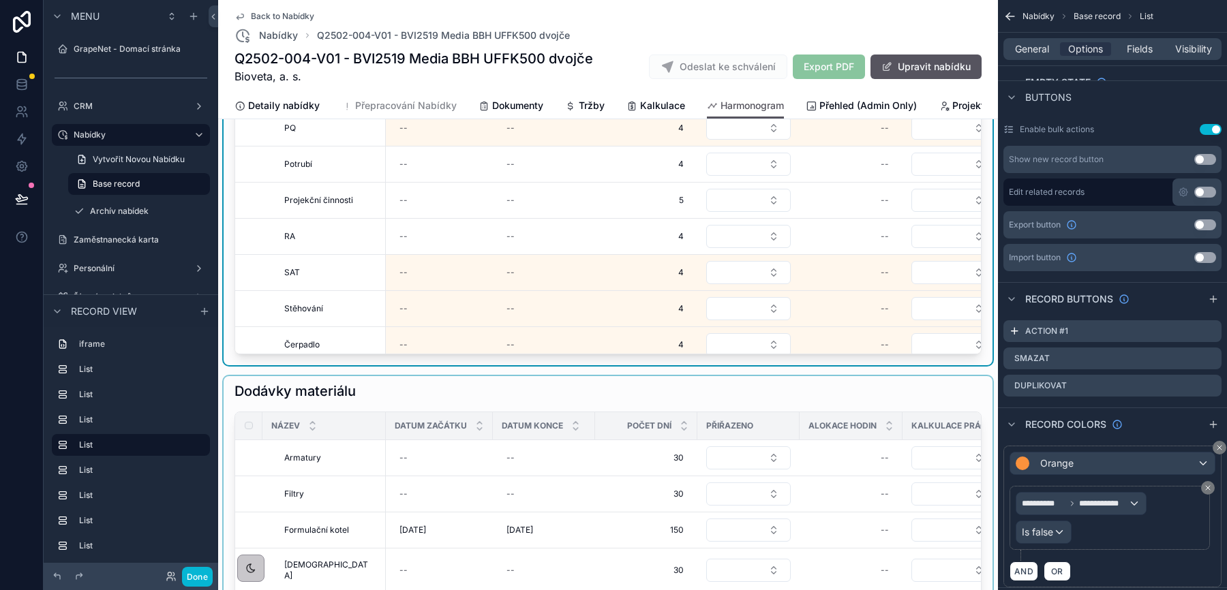
scroll to position [1994, 0]
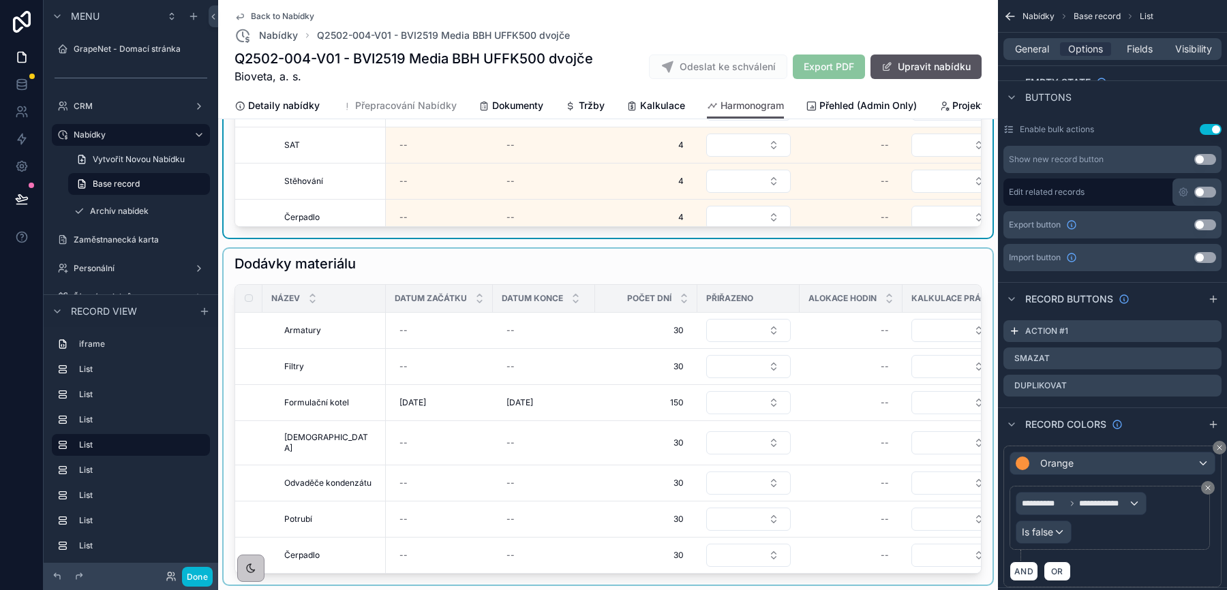
click at [675, 305] on div "scrollable content" at bounding box center [608, 417] width 769 height 336
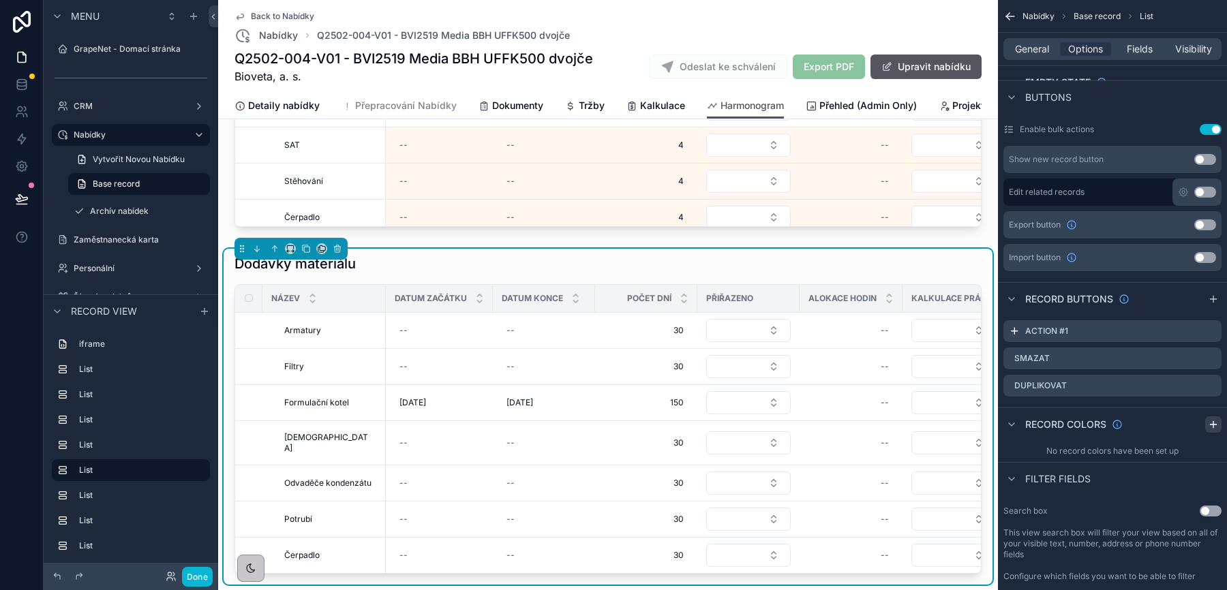
click at [1211, 425] on icon "scrollable content" at bounding box center [1213, 425] width 6 height 0
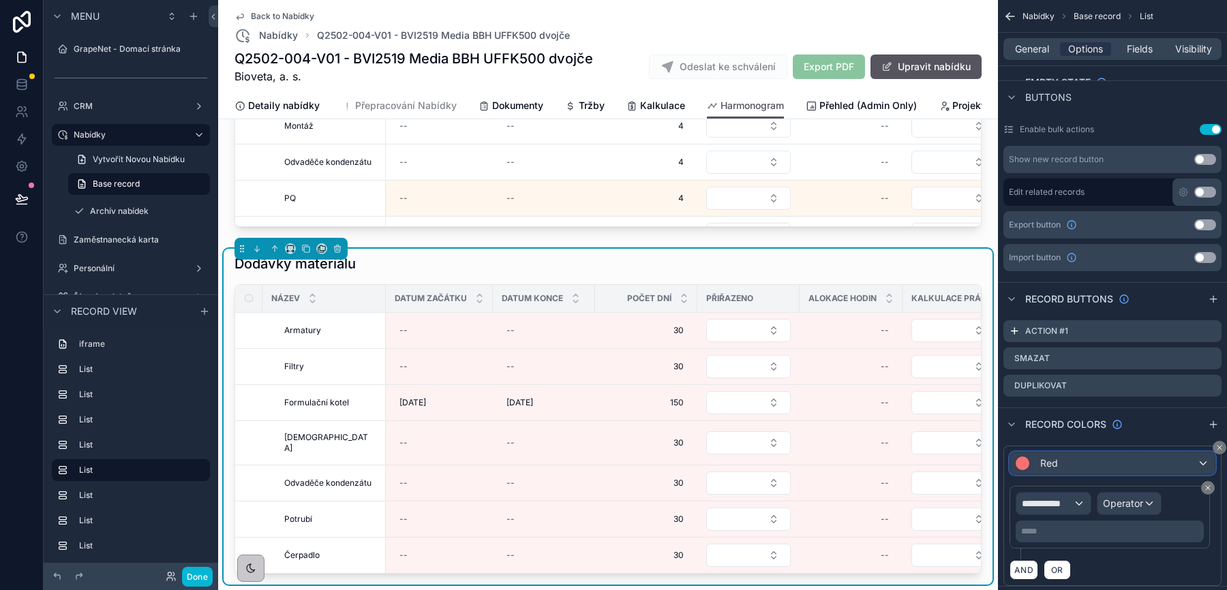
click at [1157, 465] on div "Red" at bounding box center [1112, 464] width 204 height 22
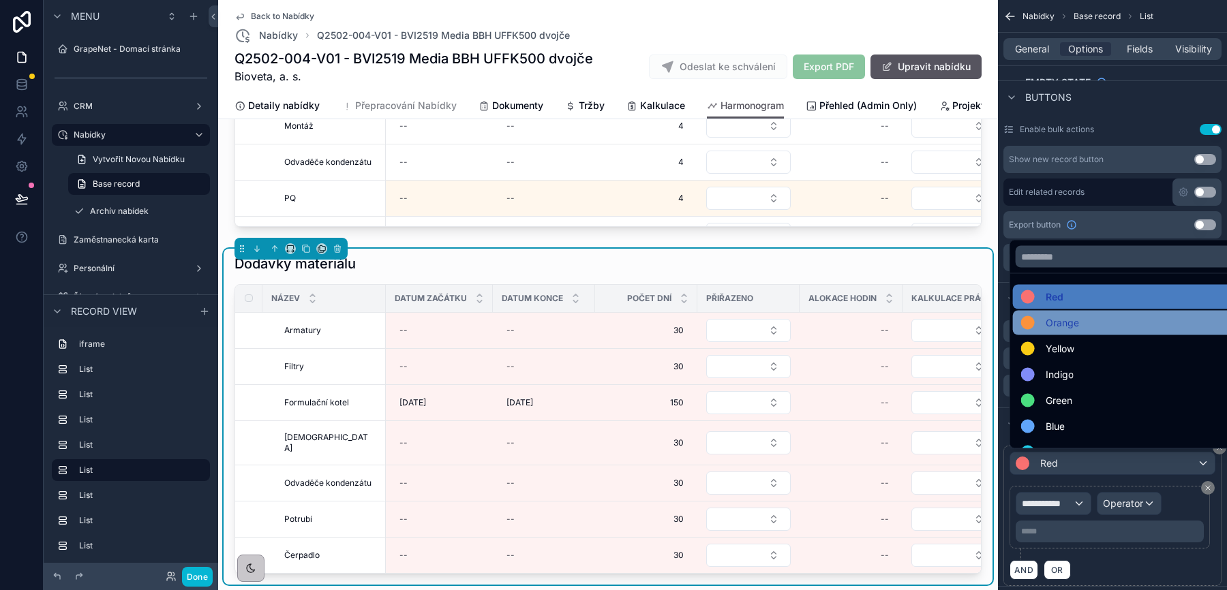
click at [1065, 332] on div "Orange" at bounding box center [1129, 323] width 232 height 25
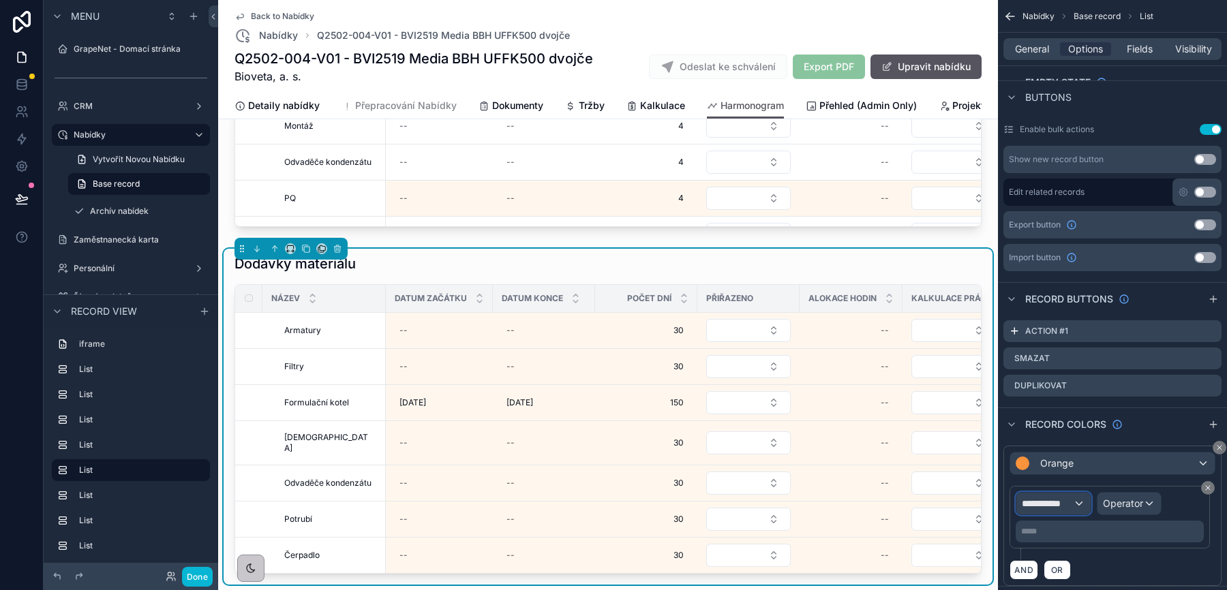
click at [1067, 500] on span "**********" at bounding box center [1047, 504] width 51 height 14
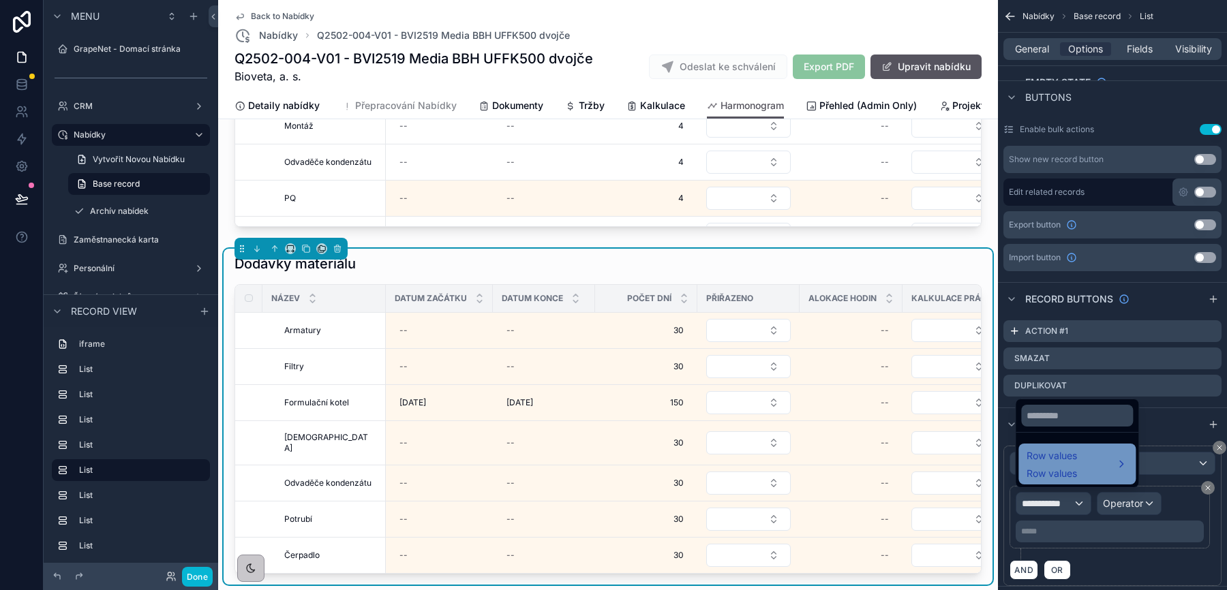
click at [1067, 468] on span "Row values" at bounding box center [1051, 474] width 50 height 14
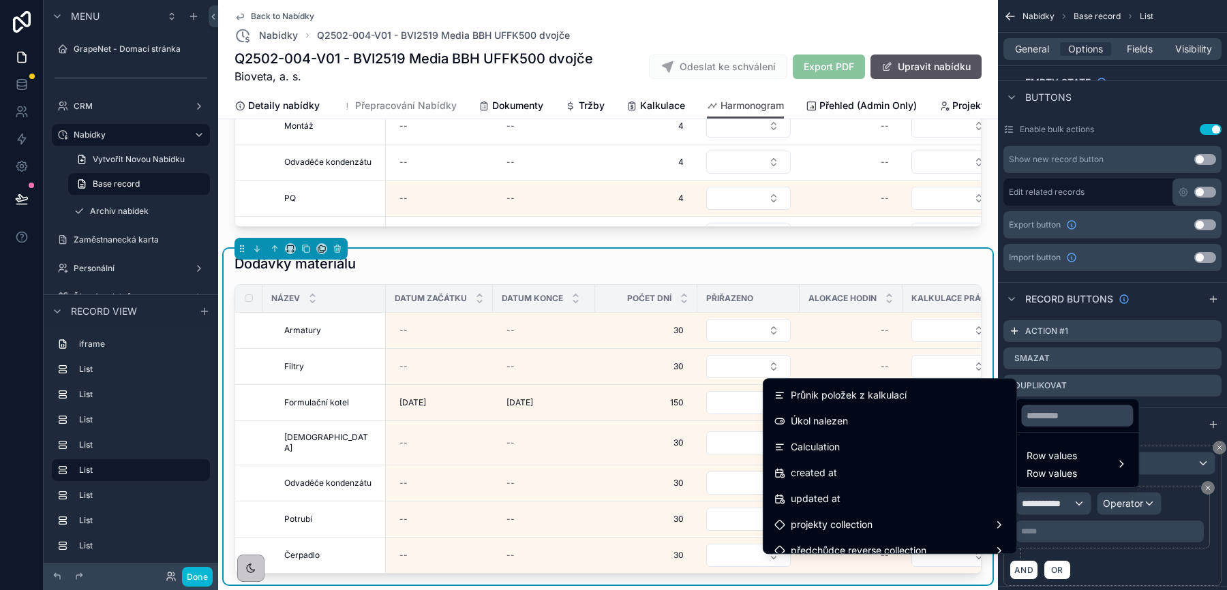
scroll to position [1501, 0]
click at [842, 425] on div "Úkol nalezen" at bounding box center [889, 420] width 231 height 16
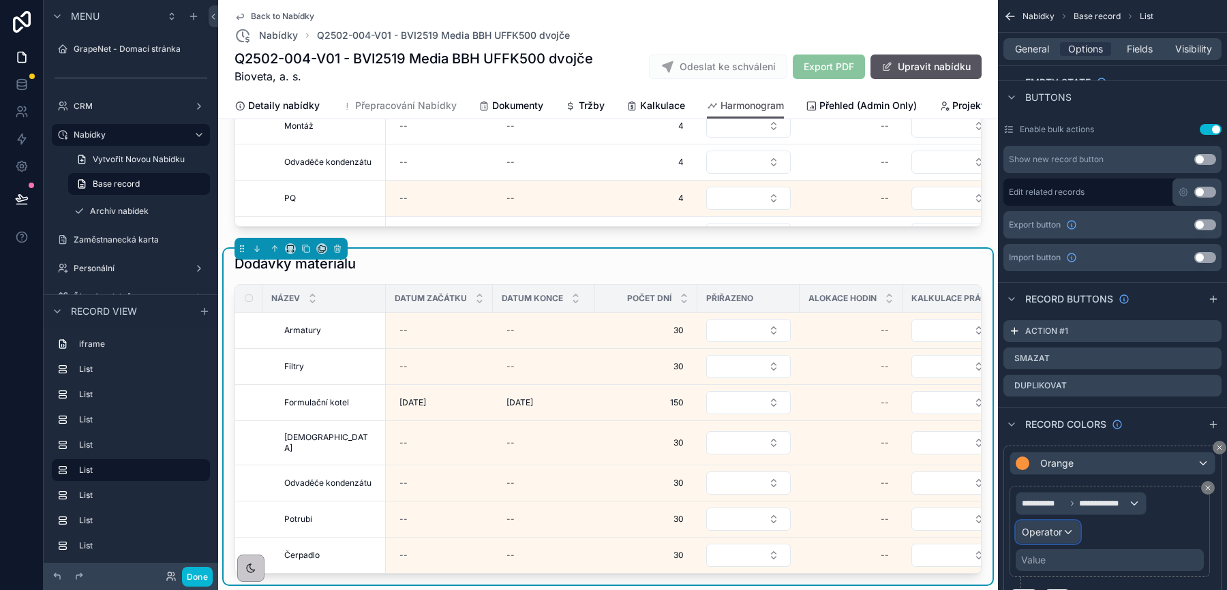
click at [1062, 527] on div "Operator" at bounding box center [1047, 532] width 63 height 22
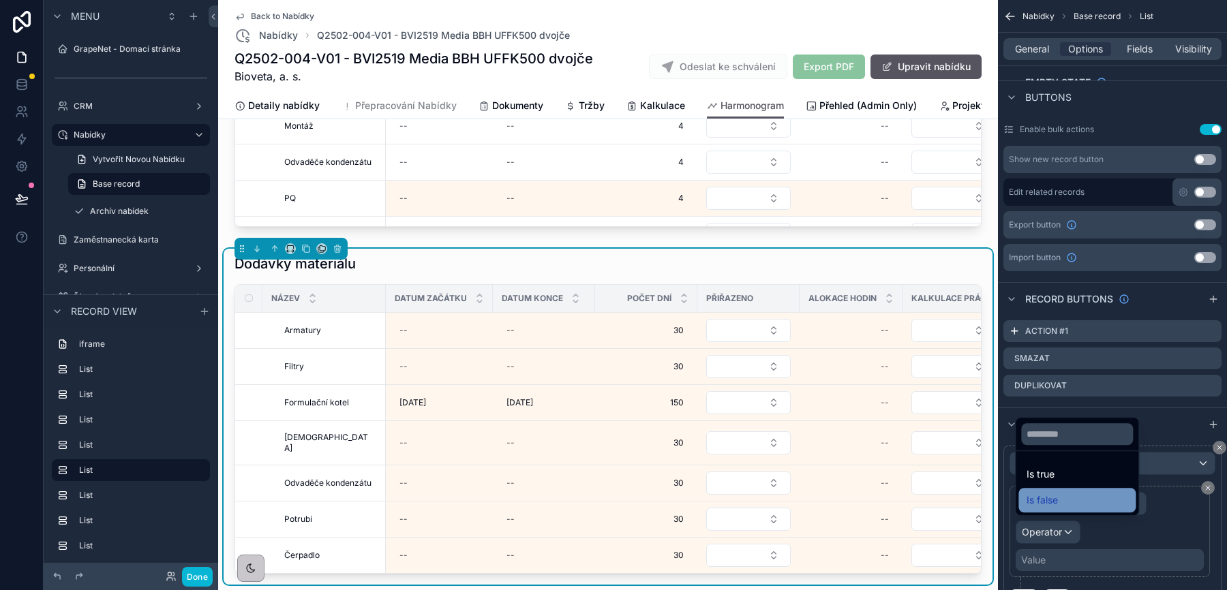
click at [1059, 504] on div "Is false" at bounding box center [1076, 500] width 101 height 16
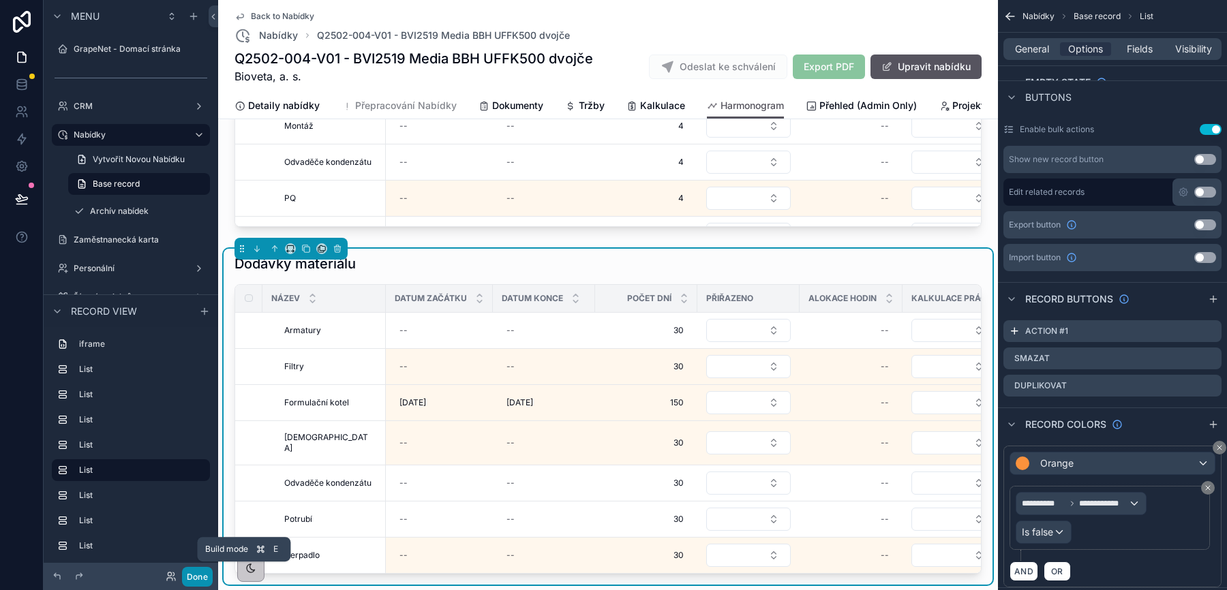
click at [200, 575] on button "Done" at bounding box center [197, 577] width 31 height 20
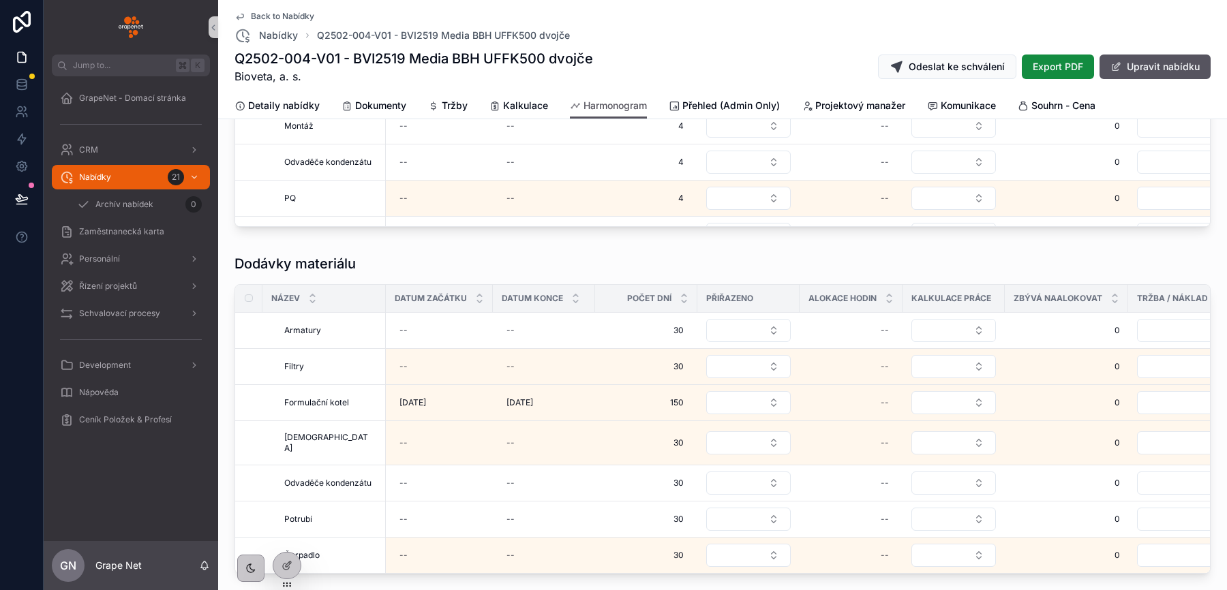
click at [20, 199] on icon at bounding box center [22, 199] width 14 height 14
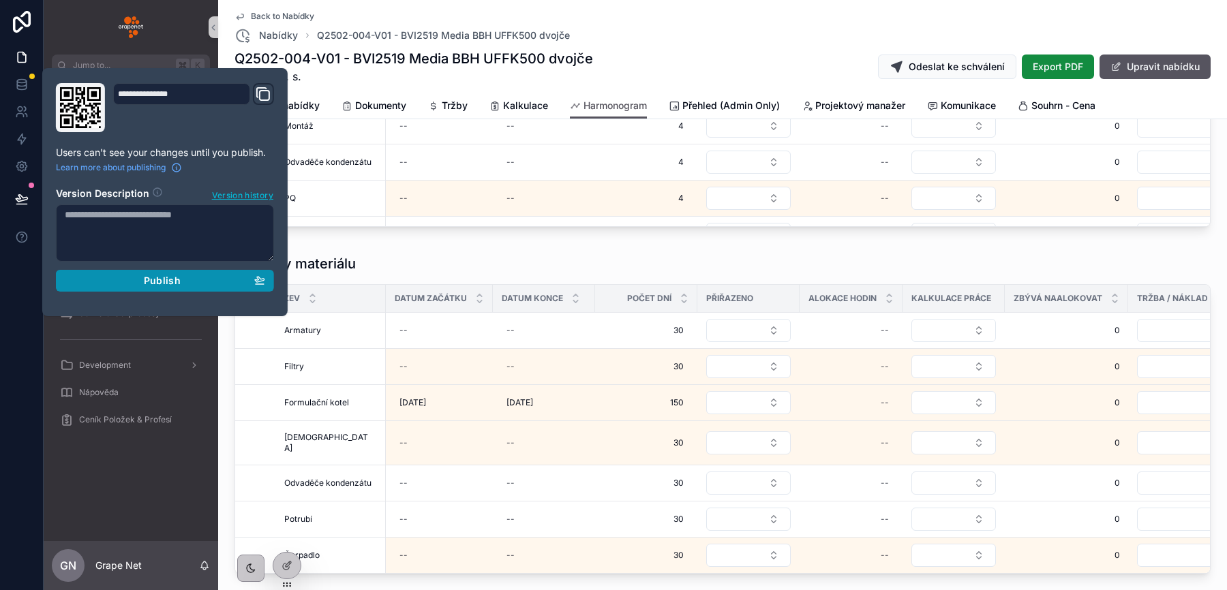
click at [272, 281] on button "Publish" at bounding box center [165, 281] width 218 height 22
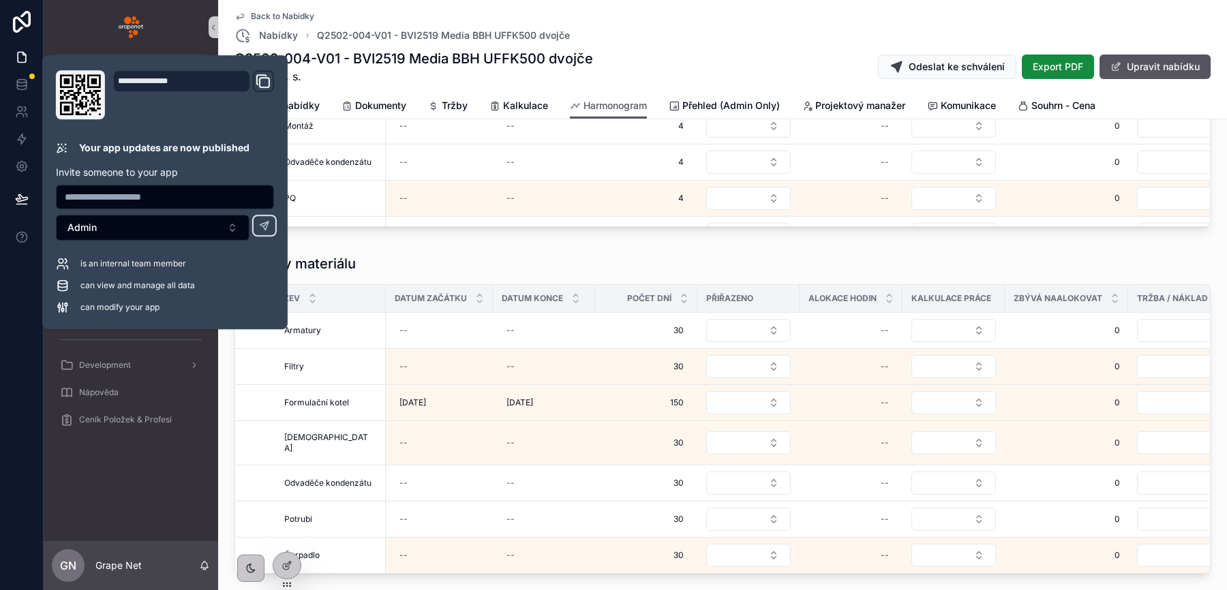
click at [682, 27] on div "Back to Nabídky Nabídky Q2502-004-V01 - BVI2519 Media BBH UFFK500 dvojče" at bounding box center [722, 27] width 976 height 33
click at [743, 37] on div "Back to Nabídky Nabídky Q2502-004-V01 - BVI2519 Media BBH UFFK500 dvojče" at bounding box center [722, 27] width 976 height 33
